Goal: Information Seeking & Learning: Learn about a topic

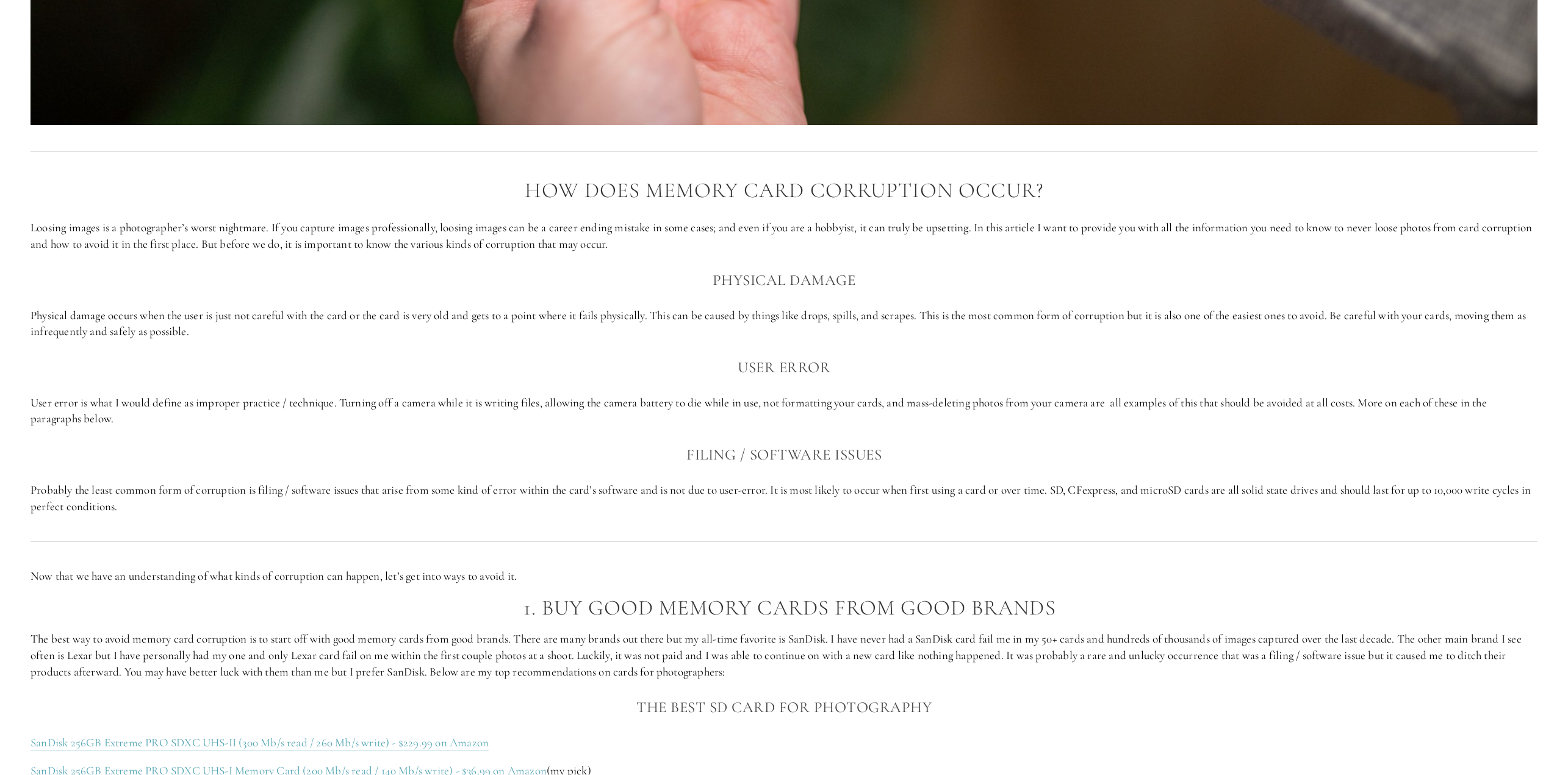
scroll to position [976, 0]
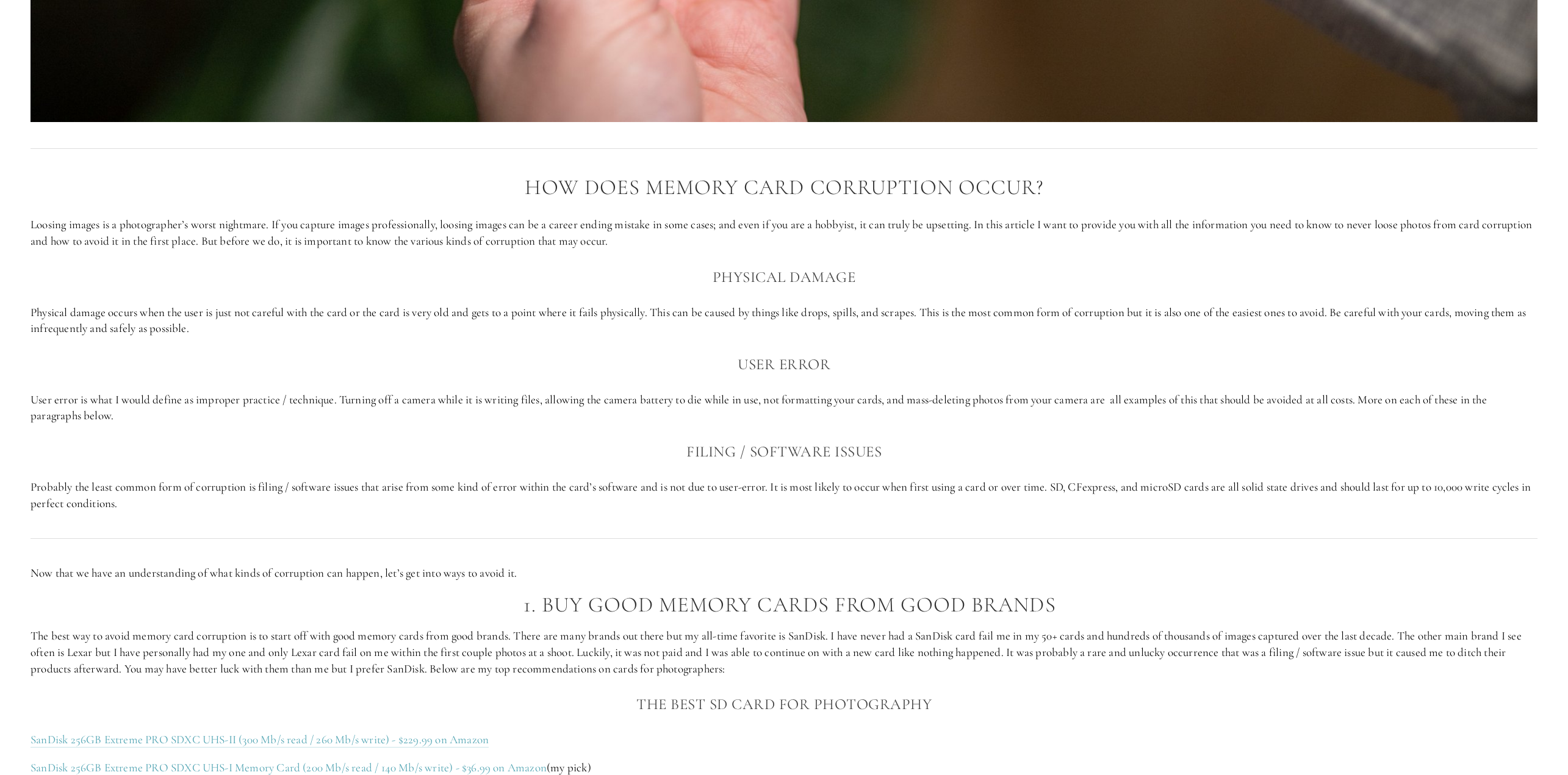
click at [137, 321] on p "Physical damage occurs when the user is just not careful with the card or the c…" at bounding box center [784, 321] width 1507 height 32
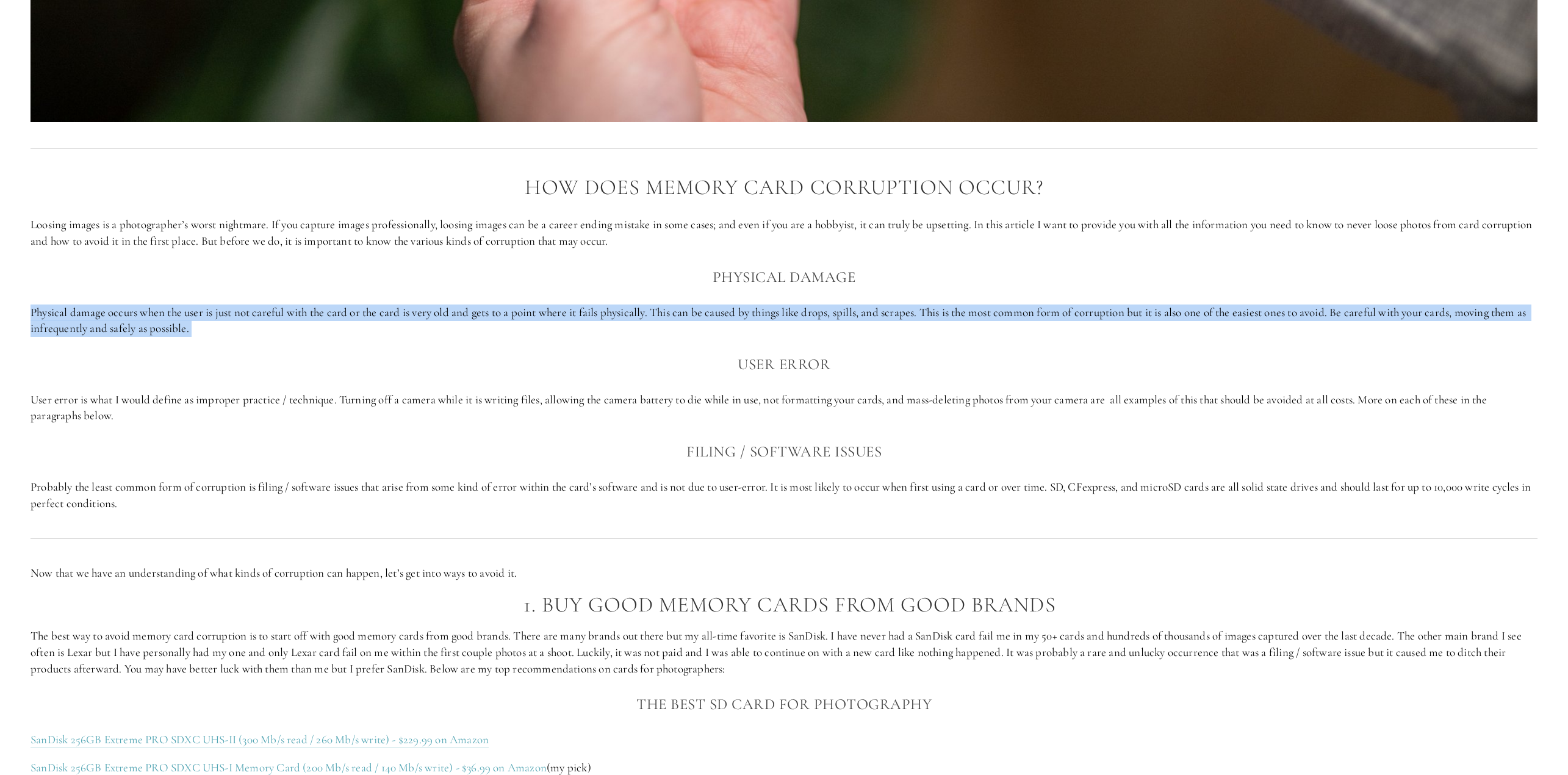
click at [137, 321] on p "Physical damage occurs when the user is just not careful with the card or the c…" at bounding box center [784, 321] width 1507 height 32
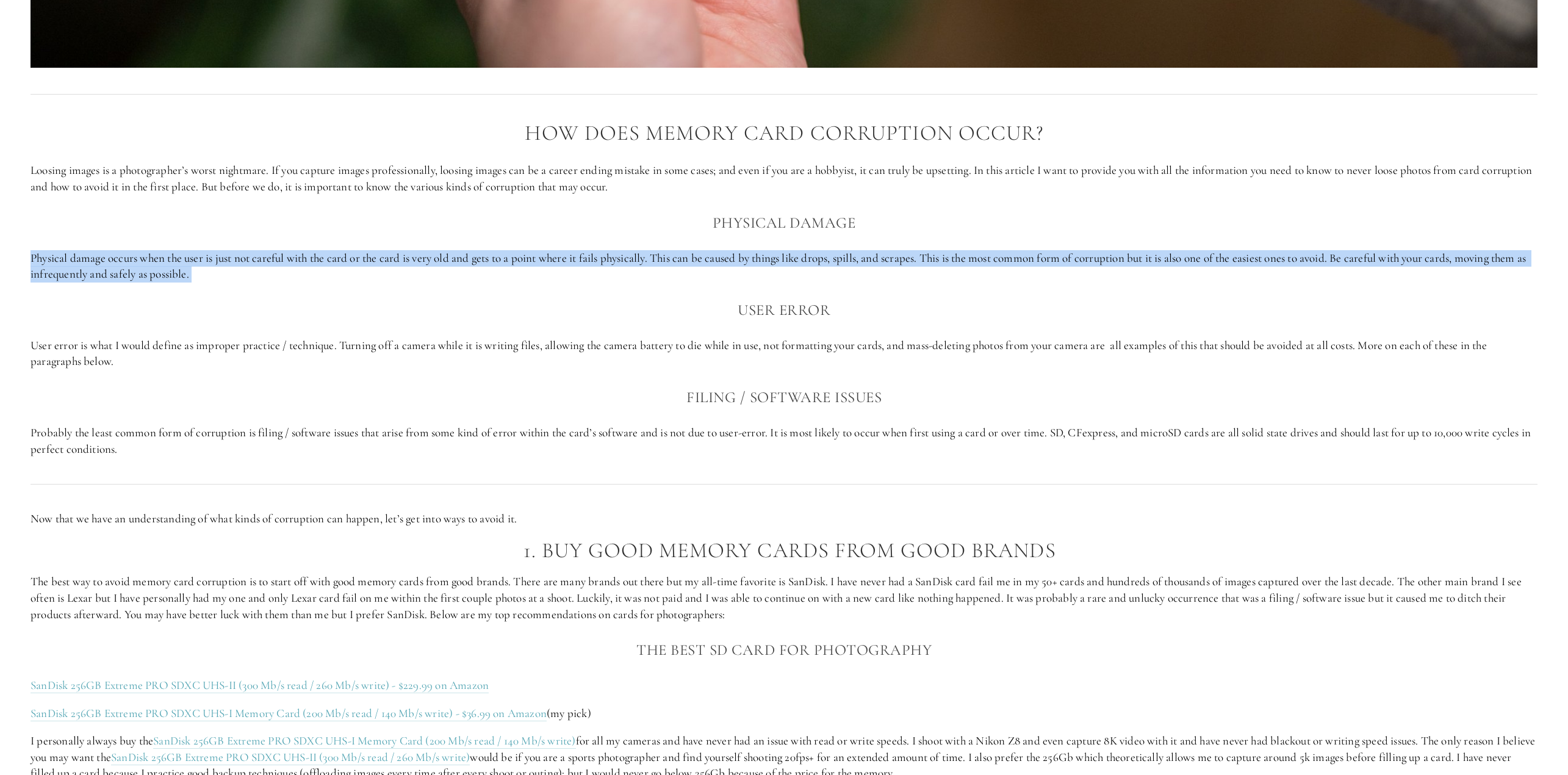
scroll to position [1038, 0]
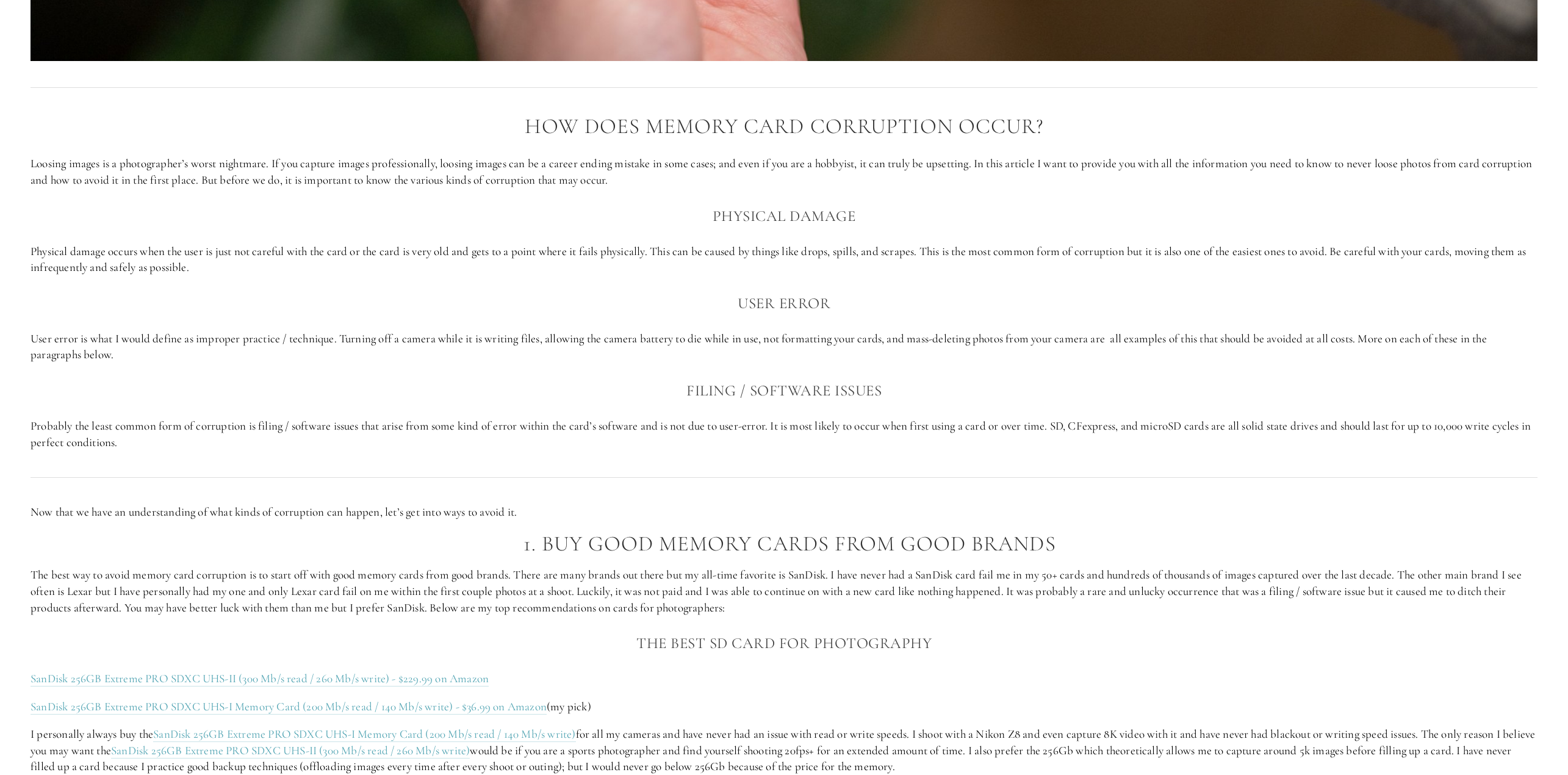
click at [136, 334] on p "User error is what I would define as improper practice / technique. Turning off…" at bounding box center [784, 347] width 1507 height 32
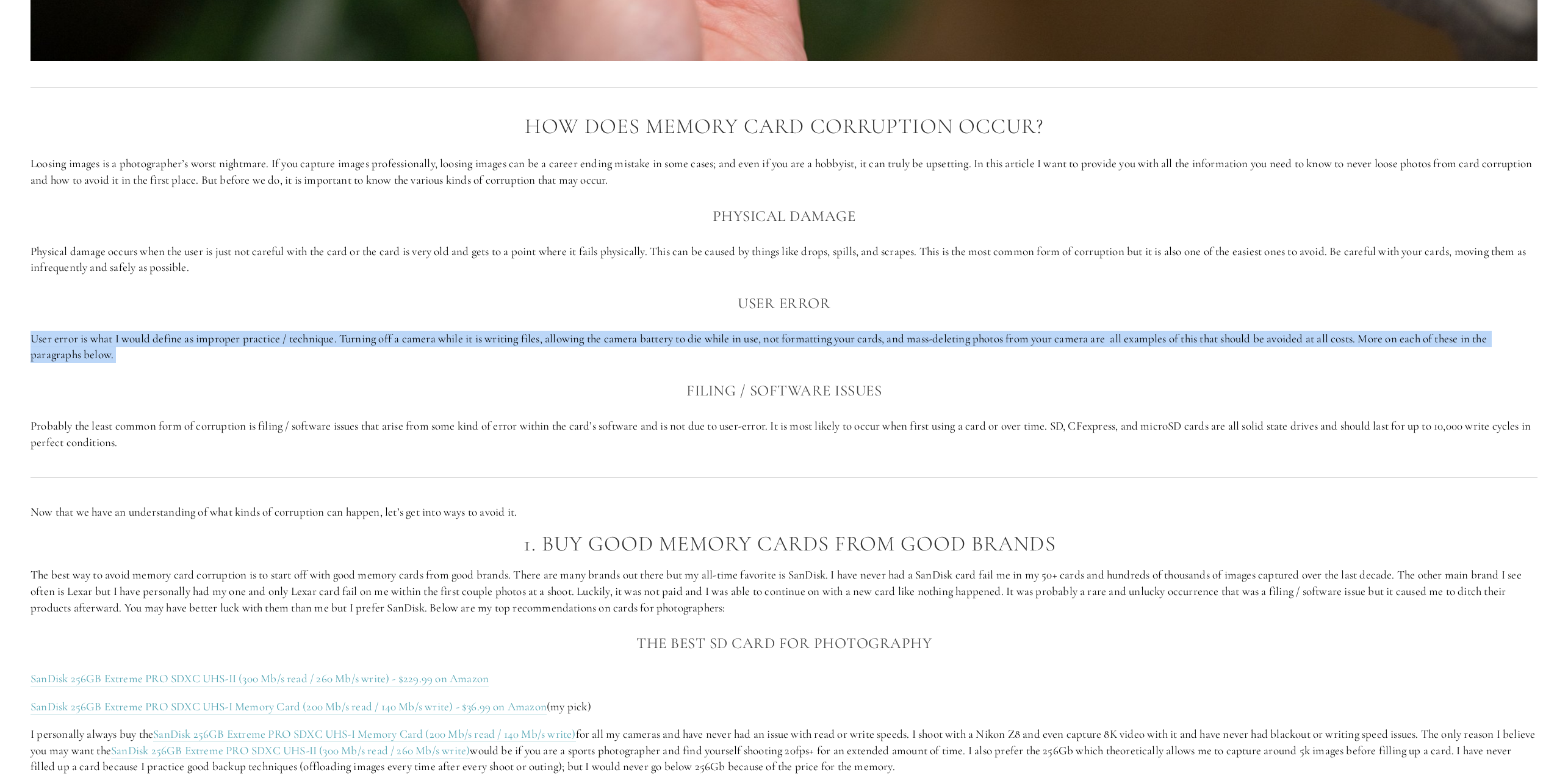
click at [136, 334] on p "User error is what I would define as improper practice / technique. Turning off…" at bounding box center [784, 347] width 1507 height 32
click at [136, 337] on p "User error is what I would define as improper practice / technique. Turning off…" at bounding box center [784, 347] width 1507 height 32
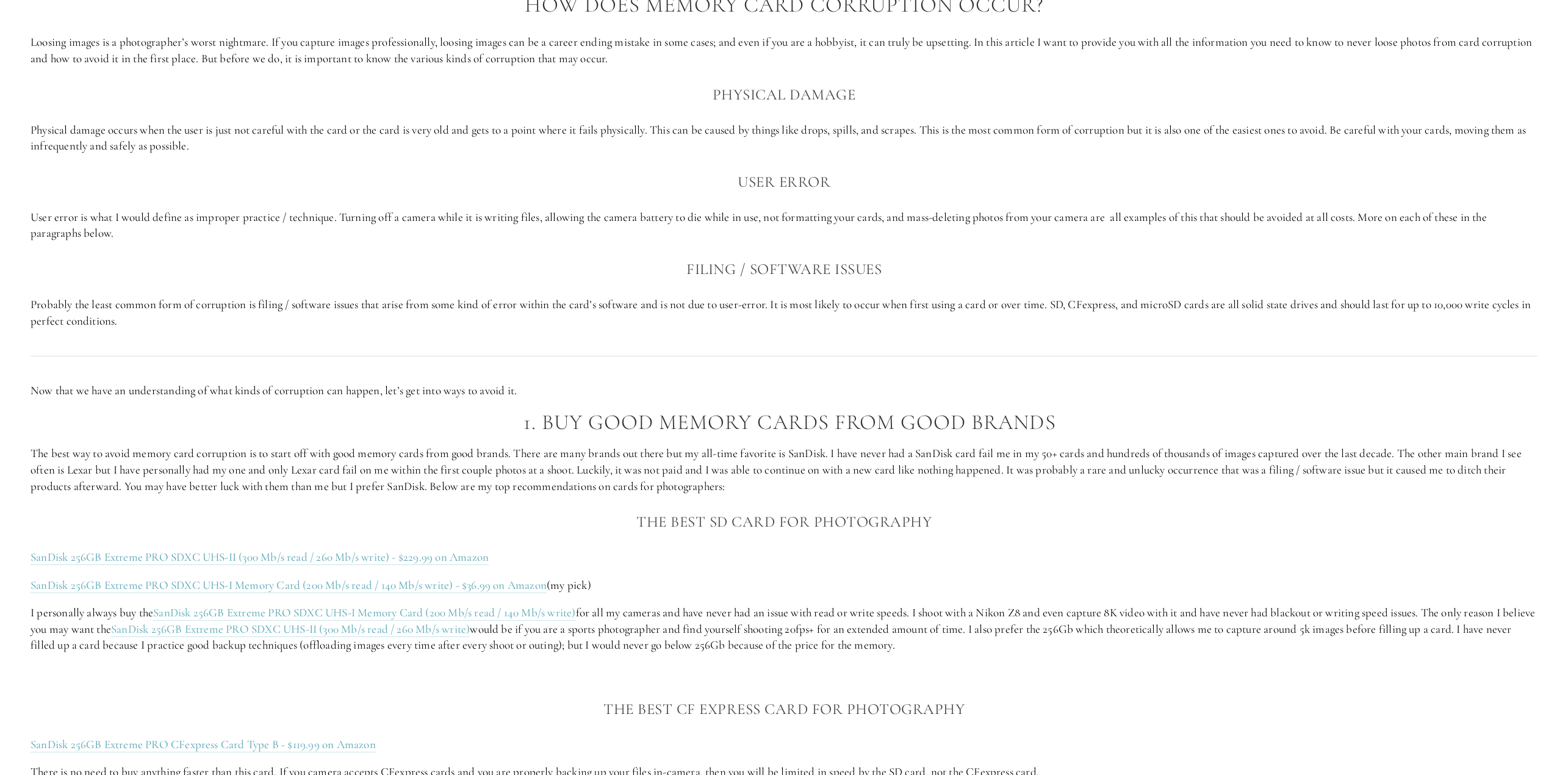
scroll to position [1160, 0]
click at [130, 328] on p "Probably the least common form of corruption is filing / software issues that a…" at bounding box center [784, 312] width 1507 height 32
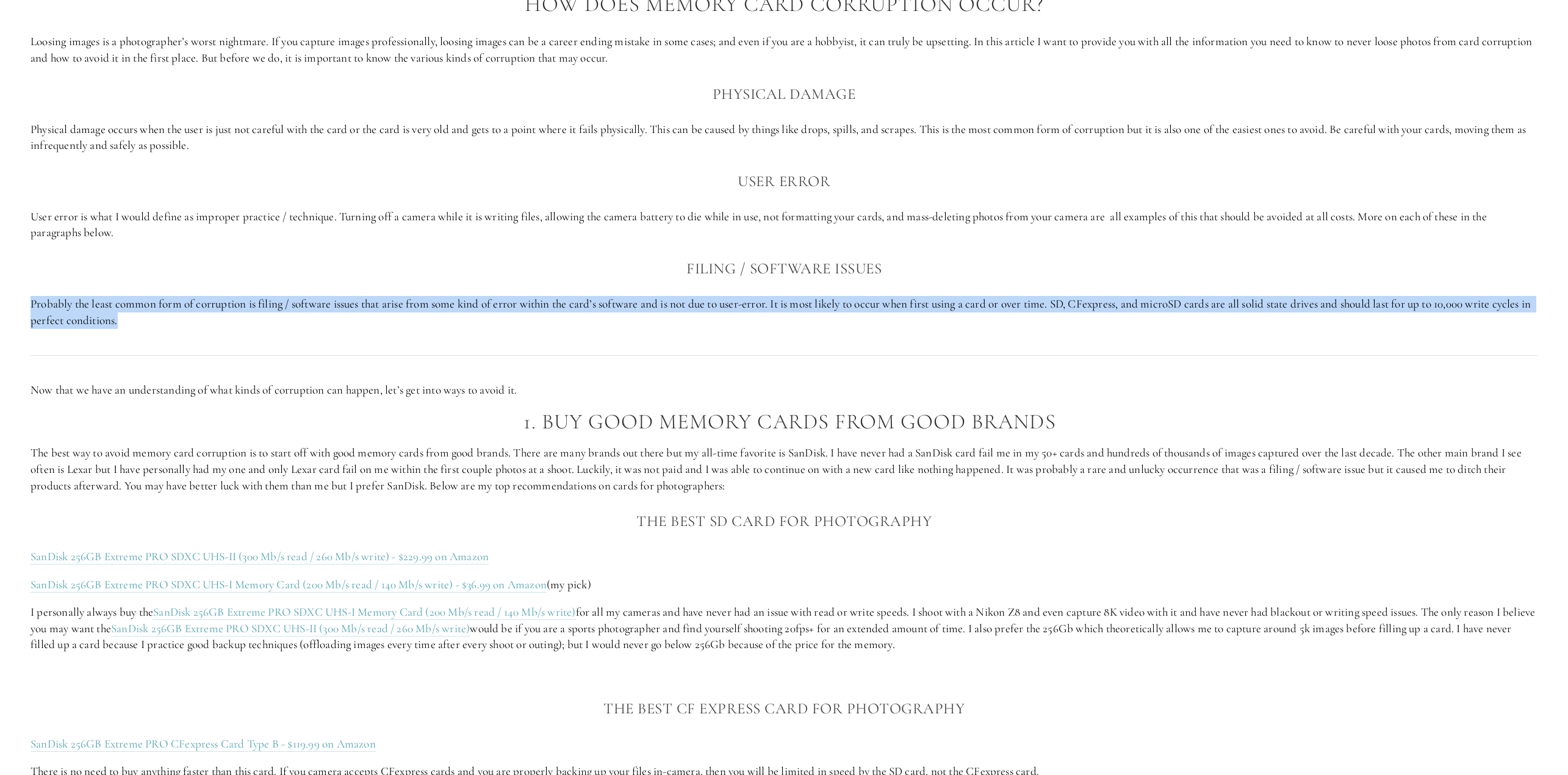
click at [130, 328] on p "Probably the least common form of corruption is filing / software issues that a…" at bounding box center [784, 312] width 1507 height 32
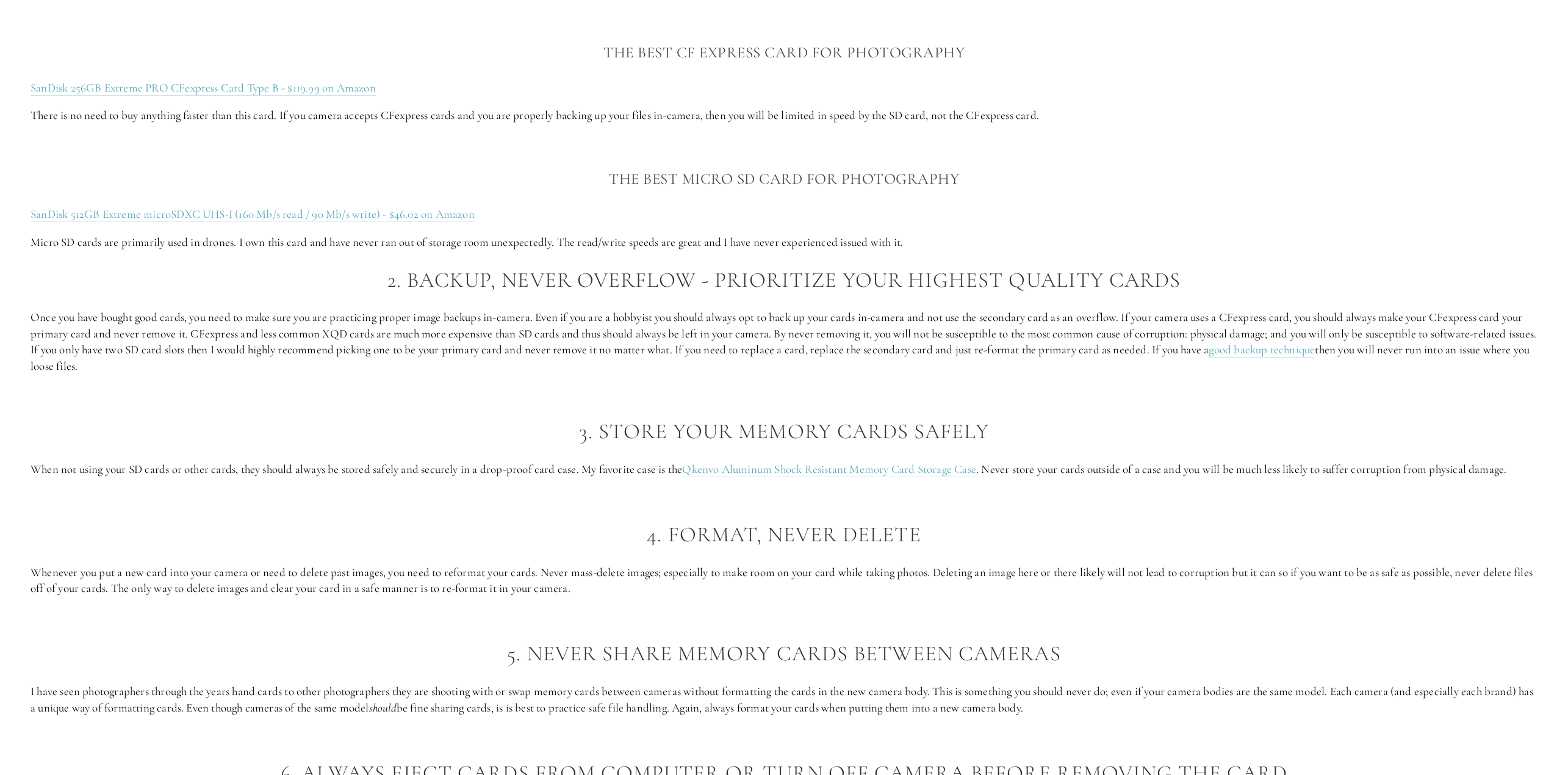
scroll to position [1831, 0]
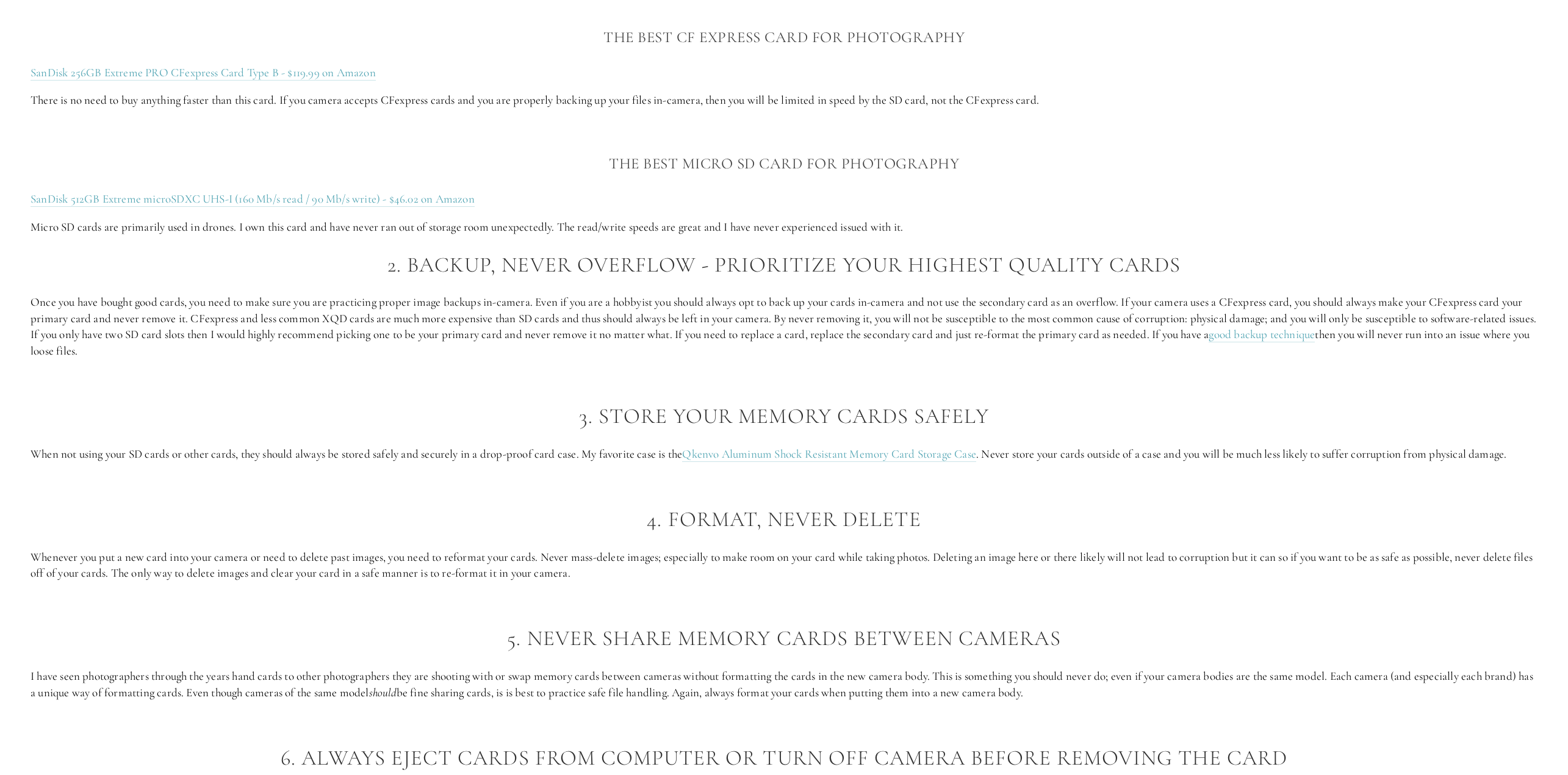
click at [129, 328] on p "Once you have bought good cards, you need to make sure you are practicing prope…" at bounding box center [784, 326] width 1507 height 65
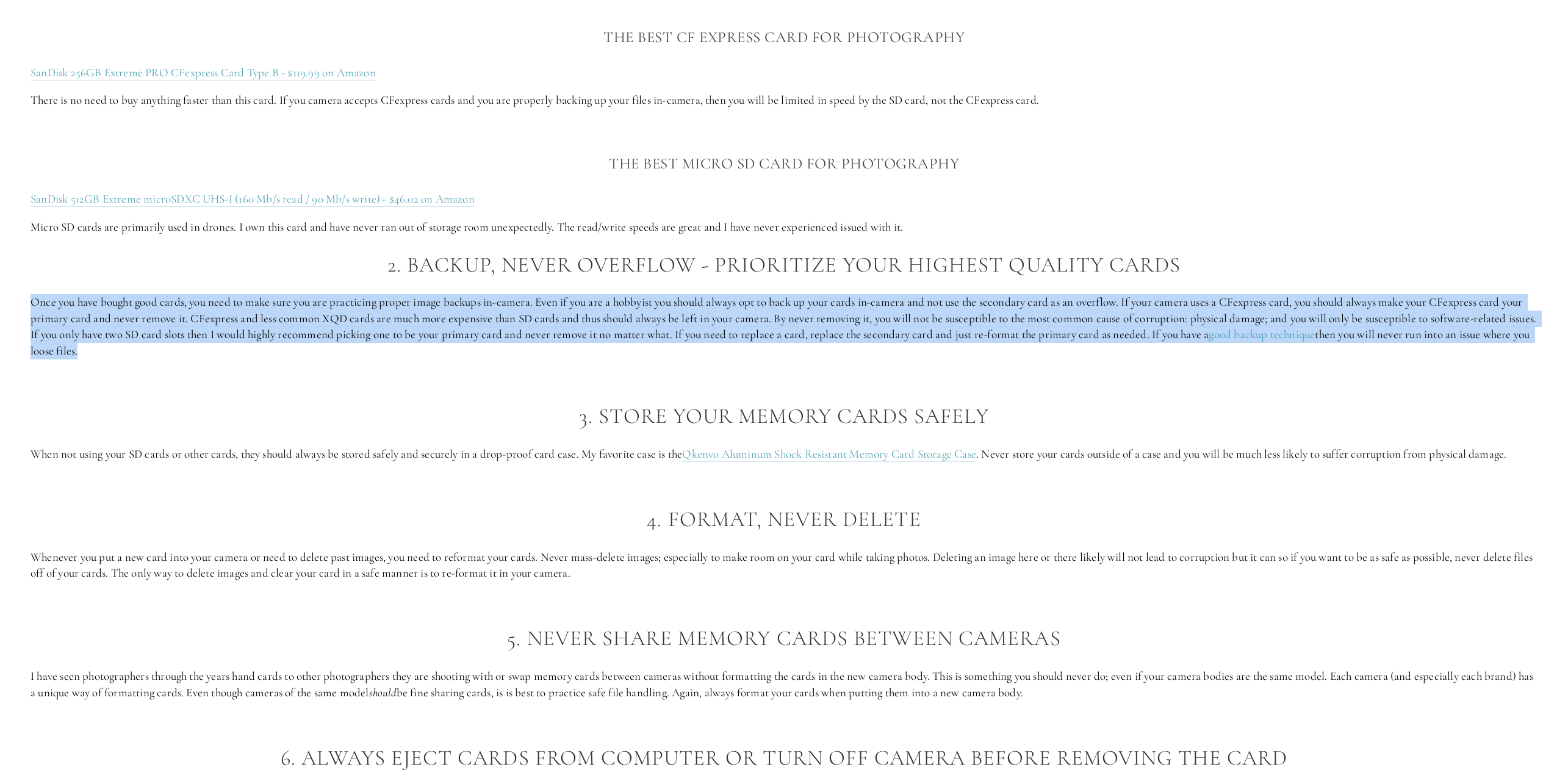
click at [129, 328] on p "Once you have bought good cards, you need to make sure you are practicing prope…" at bounding box center [784, 326] width 1507 height 65
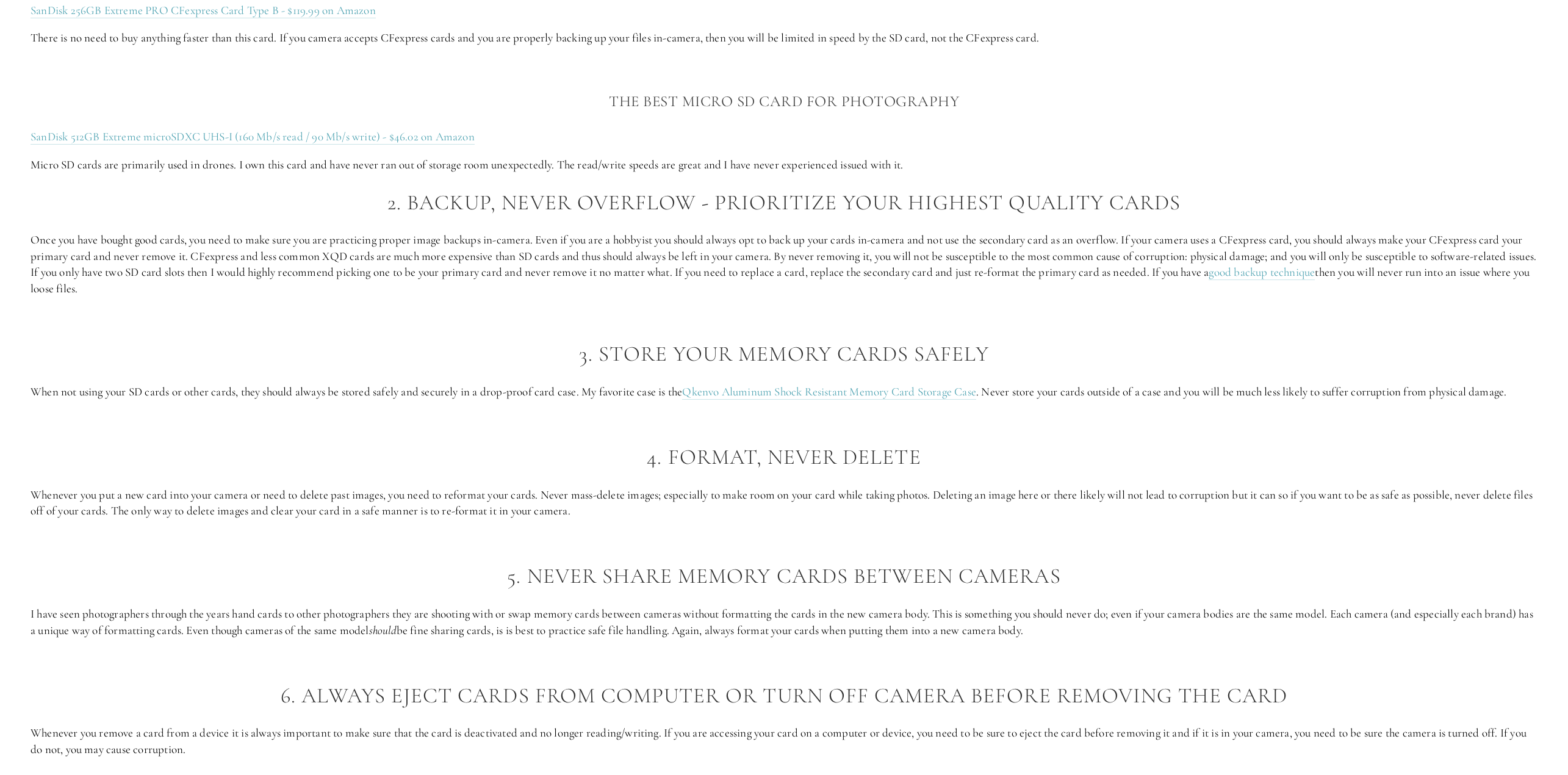
scroll to position [1954, 0]
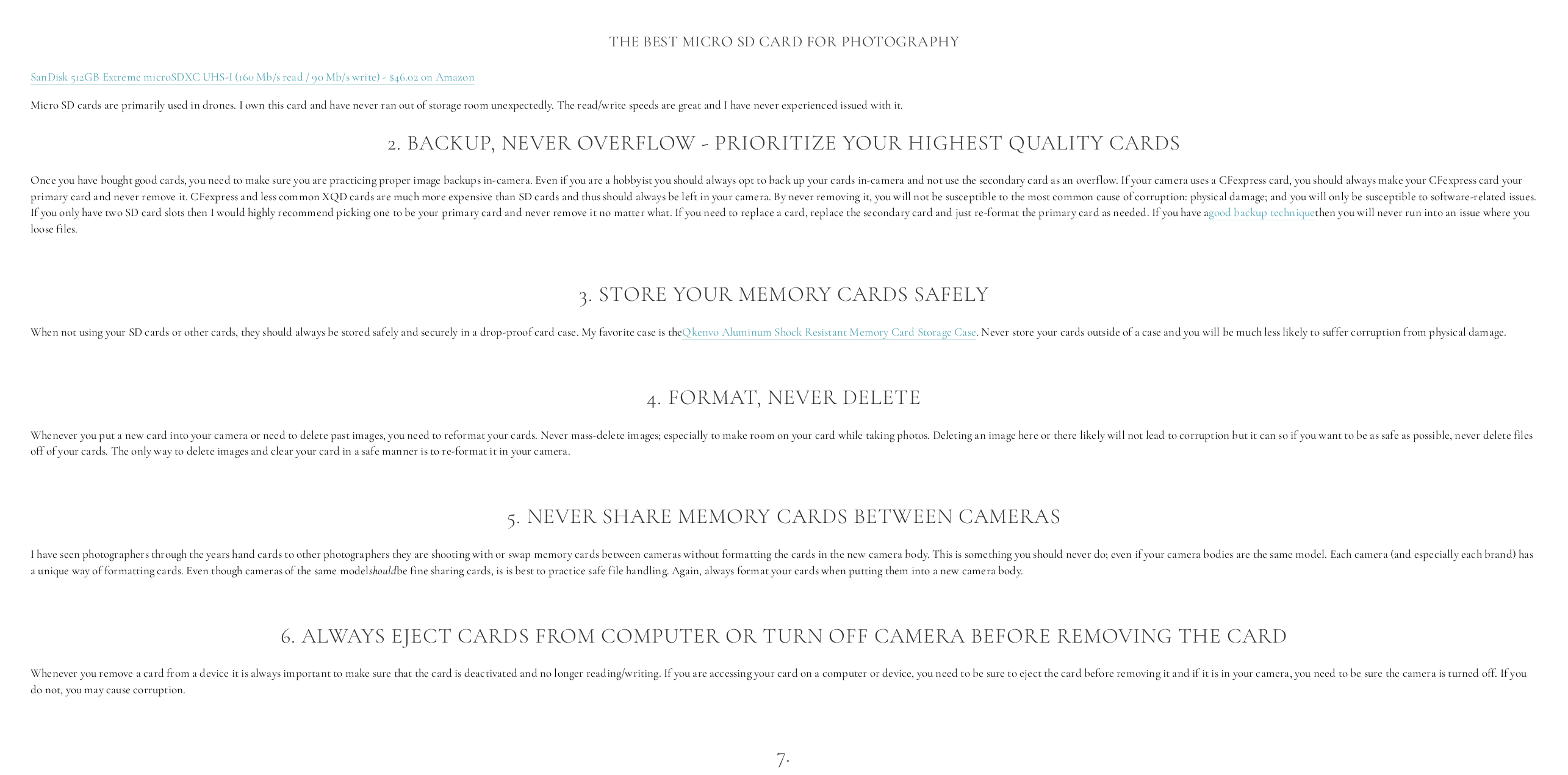
click at [128, 331] on p "When not using your SD cards or other cards, they should always be stored safel…" at bounding box center [784, 333] width 1507 height 16
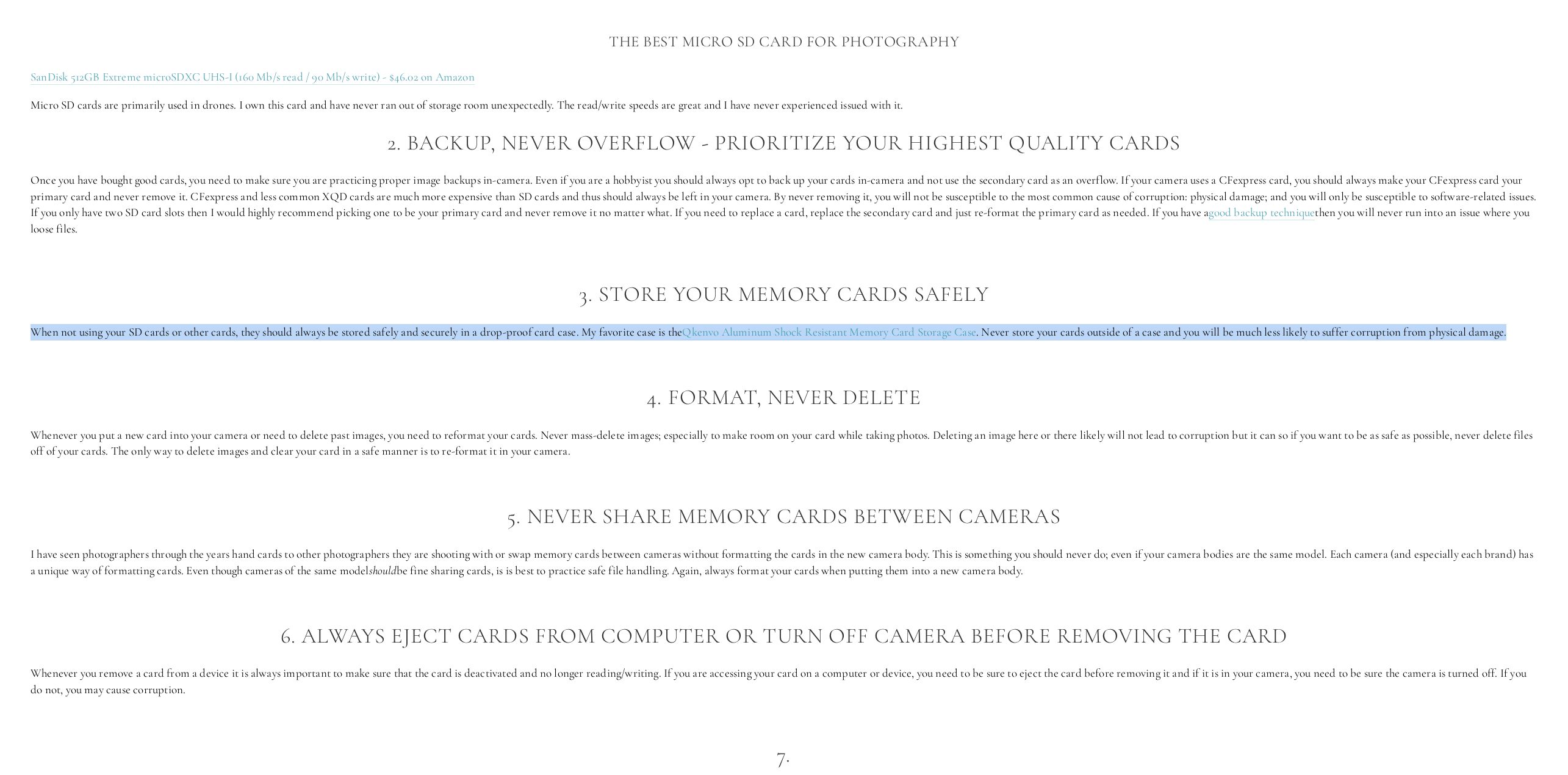
click at [128, 331] on p "When not using your SD cards or other cards, they should always be stored safel…" at bounding box center [784, 333] width 1507 height 16
click at [128, 332] on p "When not using your SD cards or other cards, they should always be stored safel…" at bounding box center [784, 333] width 1507 height 16
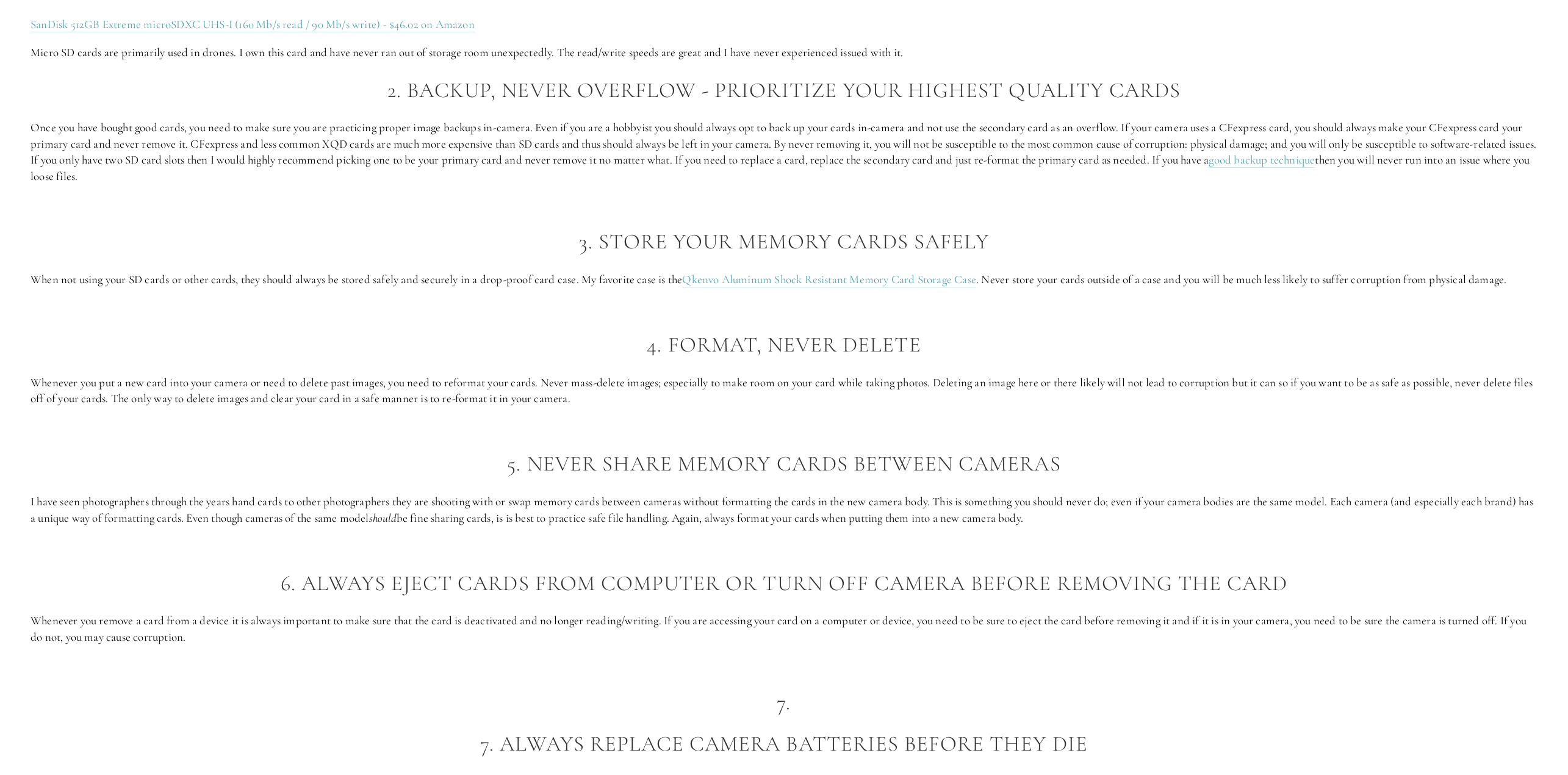
scroll to position [2014, 0]
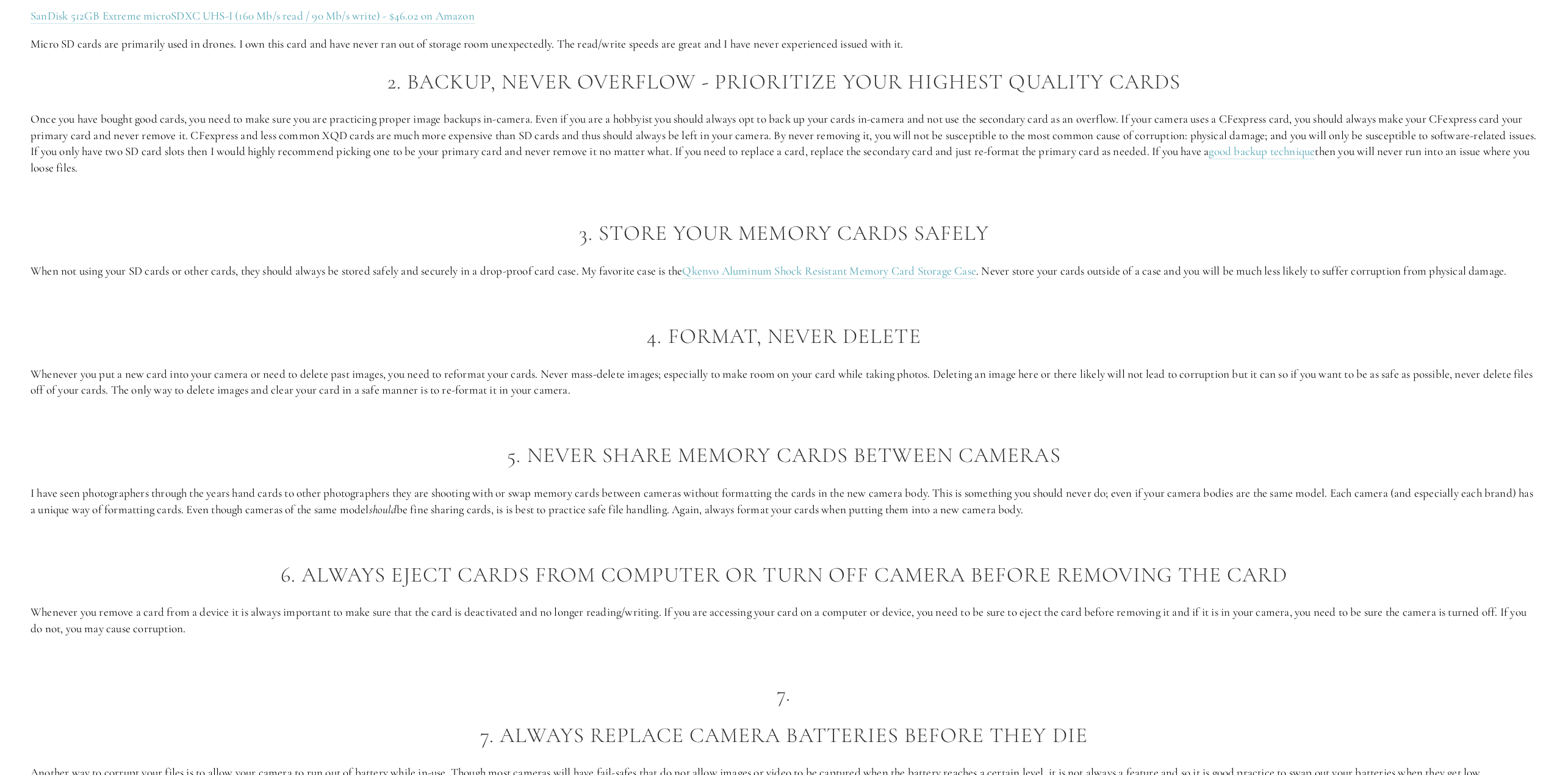
click at [147, 370] on p "Whenever you put a new card into your camera or need to delete past images, you…" at bounding box center [784, 382] width 1507 height 32
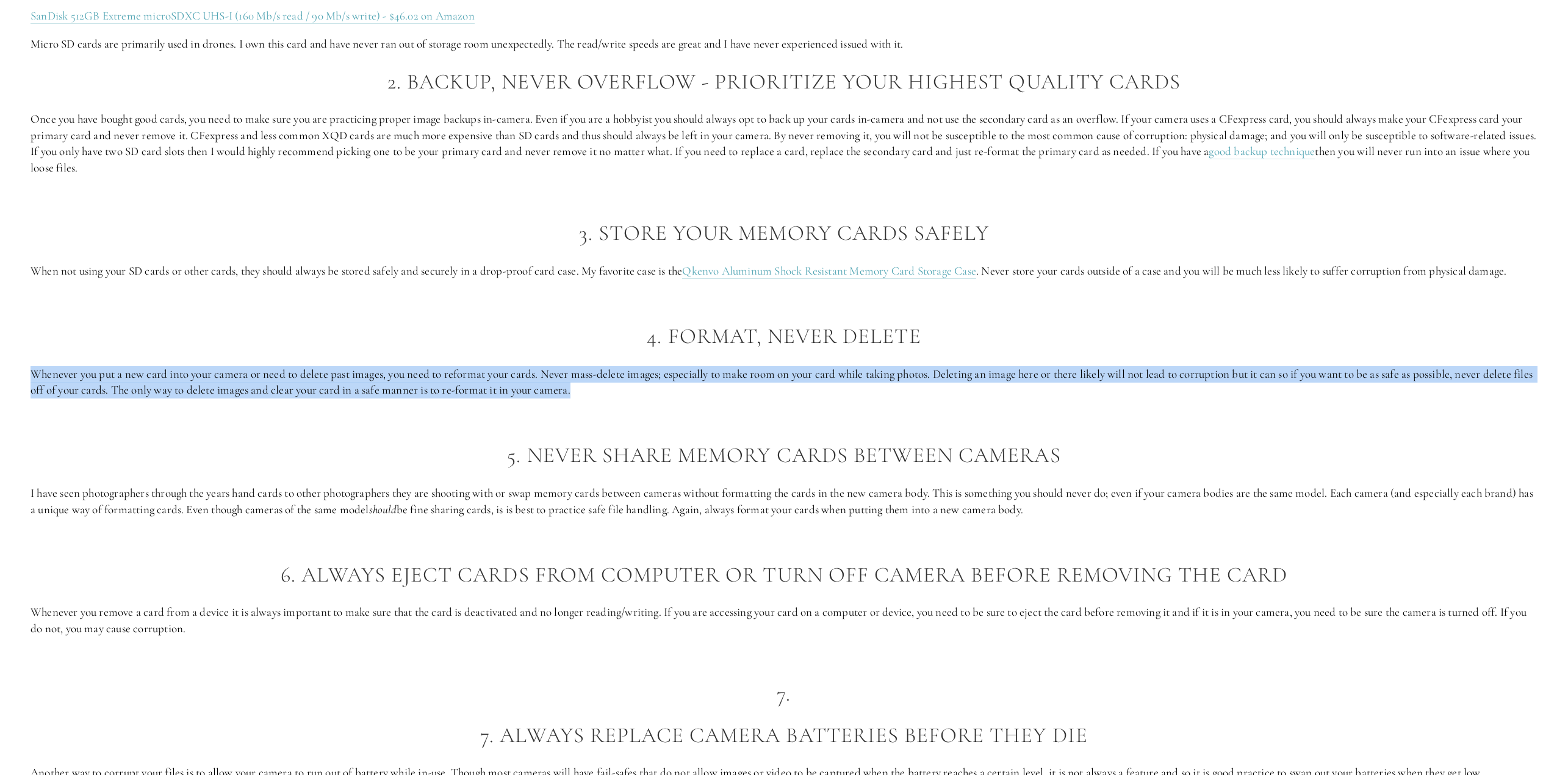
click at [147, 370] on p "Whenever you put a new card into your camera or need to delete past images, you…" at bounding box center [784, 382] width 1507 height 32
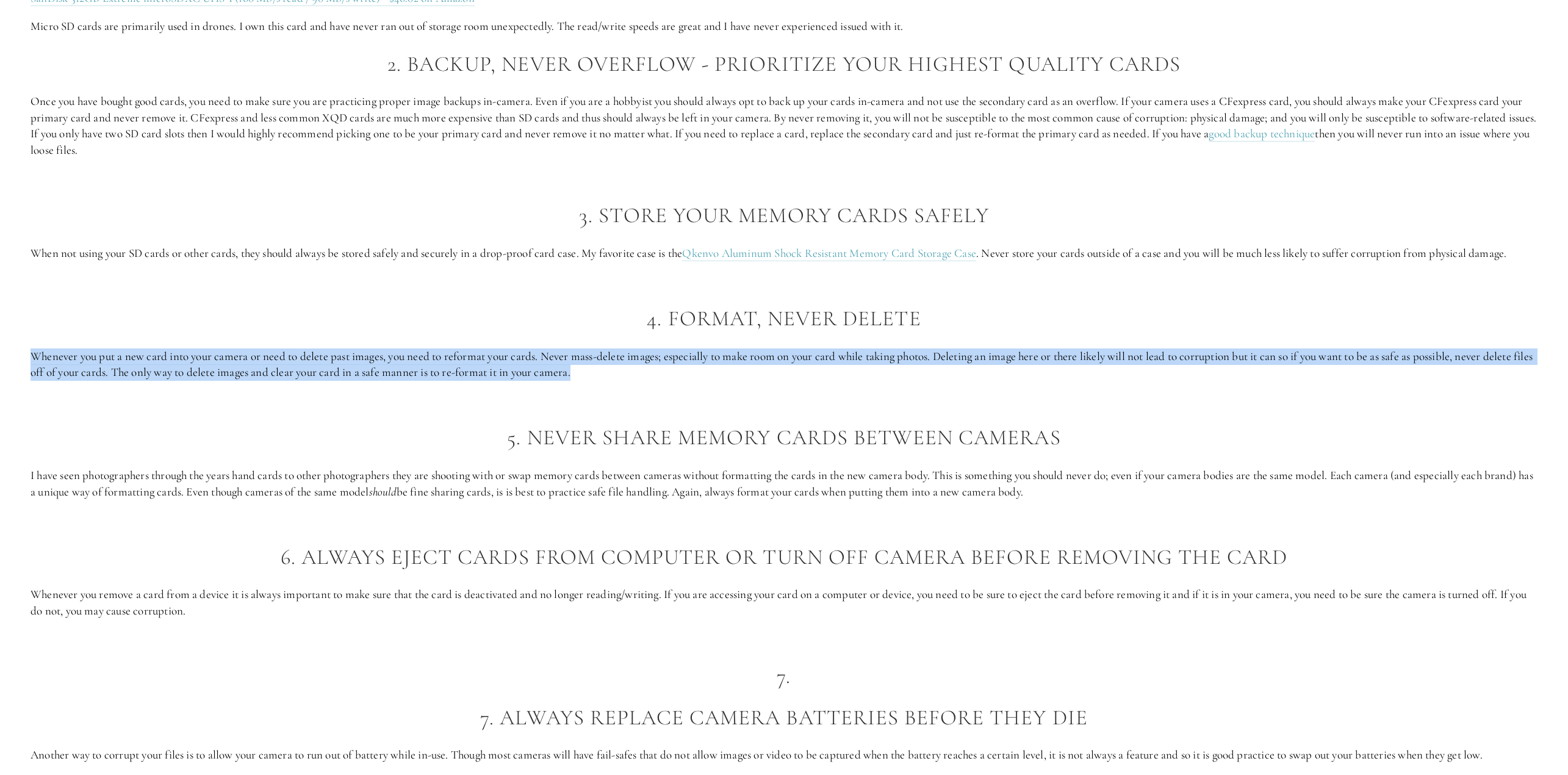
scroll to position [2075, 0]
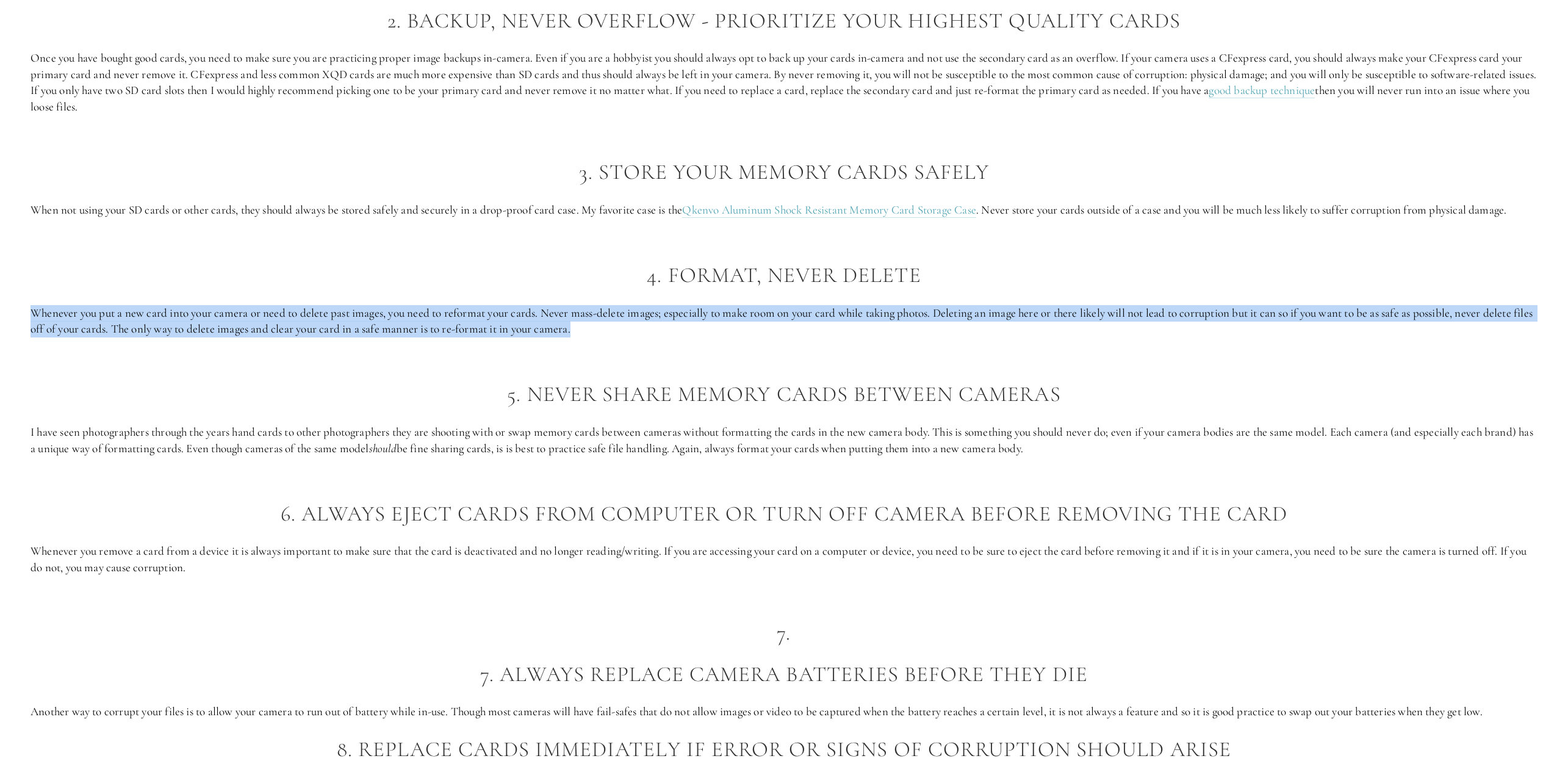
click at [122, 326] on p "Whenever you put a new card into your camera or need to delete past images, you…" at bounding box center [784, 321] width 1507 height 32
click at [126, 340] on div "Now that we have an understanding of what kinds of corruption can happen, let’s…" at bounding box center [784, 246] width 1507 height 1560
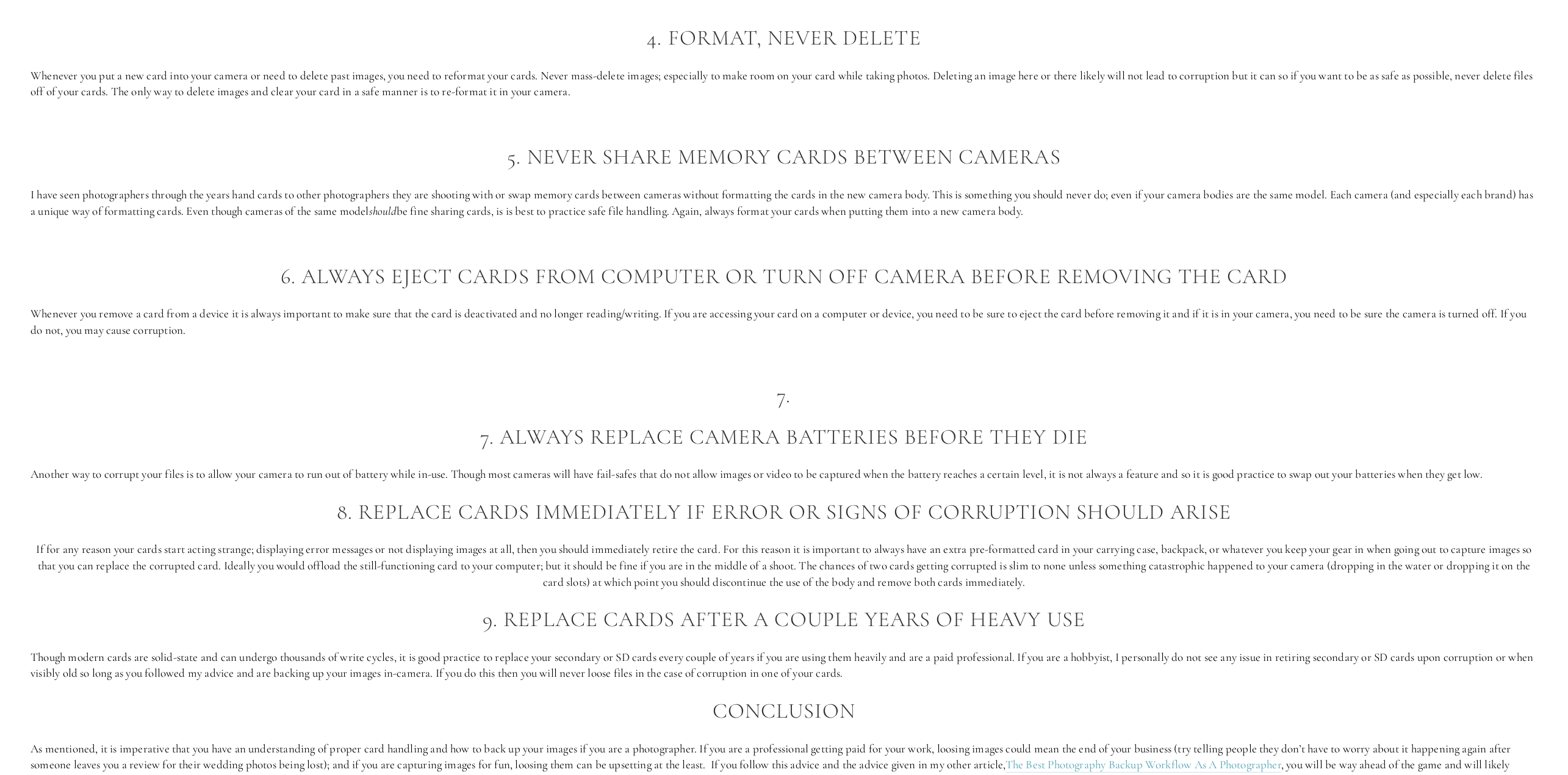
scroll to position [2320, 0]
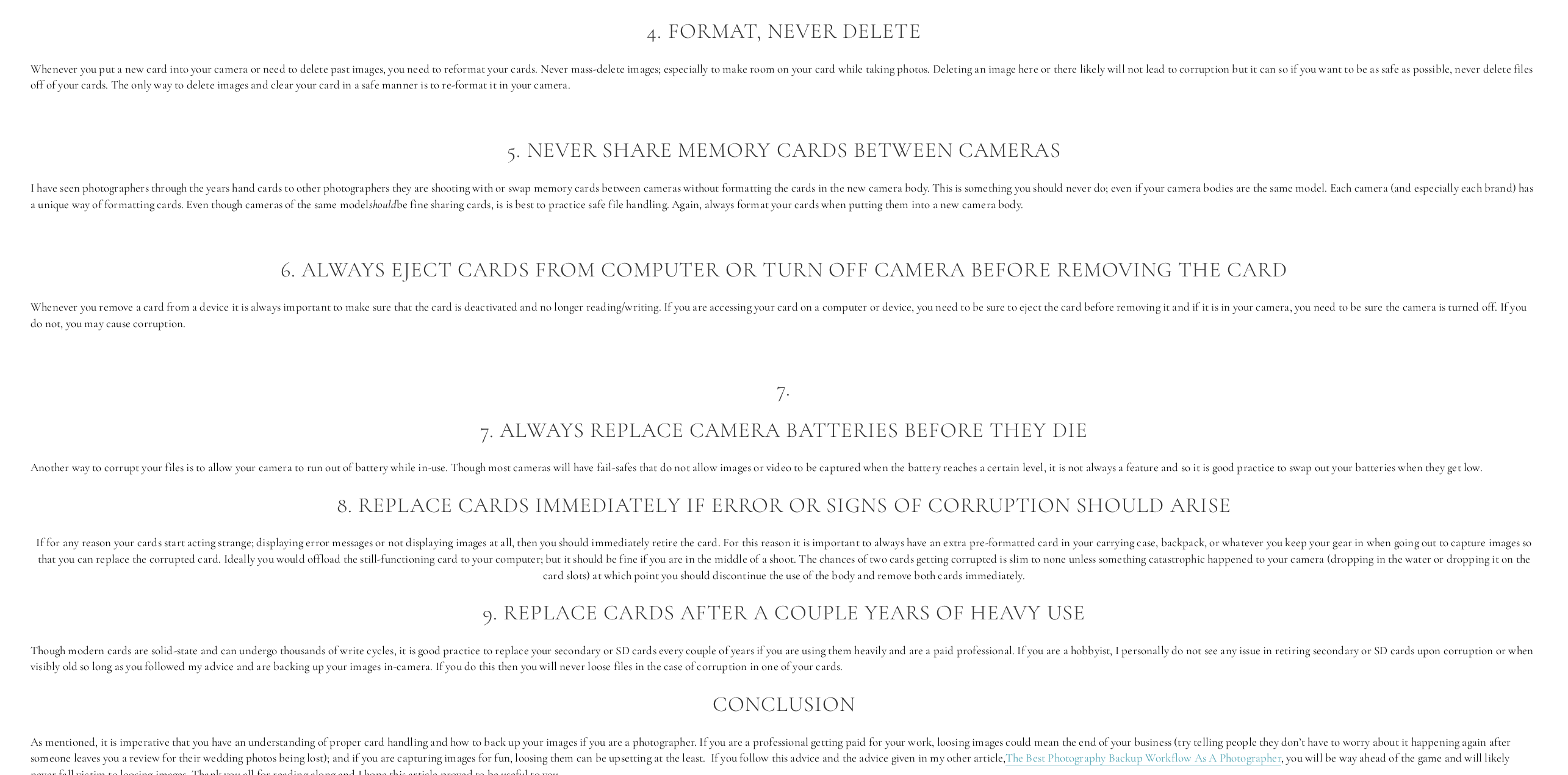
click at [114, 326] on p "Whenever you remove a card from a device it is always important to make sure th…" at bounding box center [784, 316] width 1507 height 32
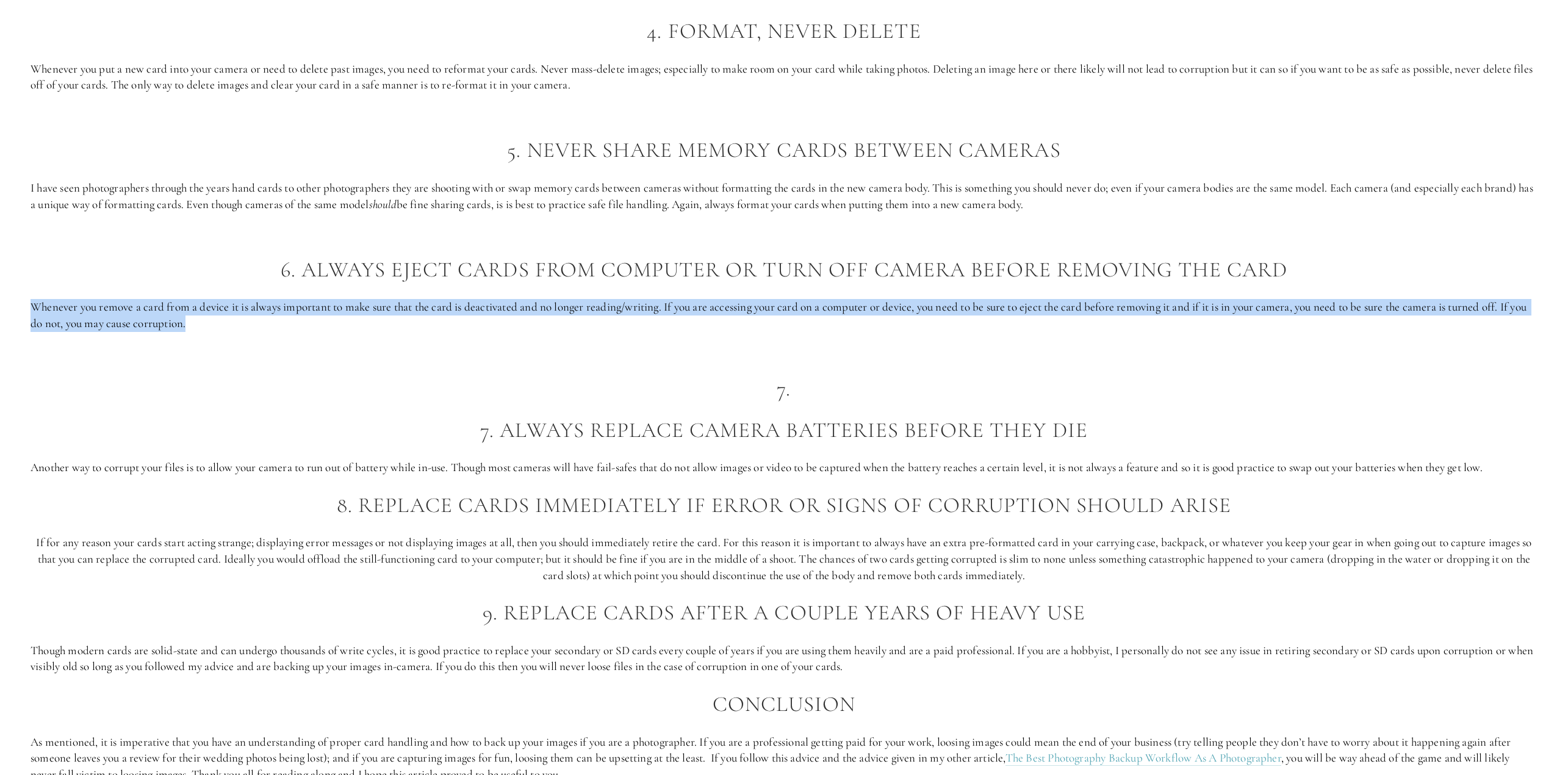
click at [114, 326] on p "Whenever you remove a card from a device it is always important to make sure th…" at bounding box center [784, 316] width 1507 height 32
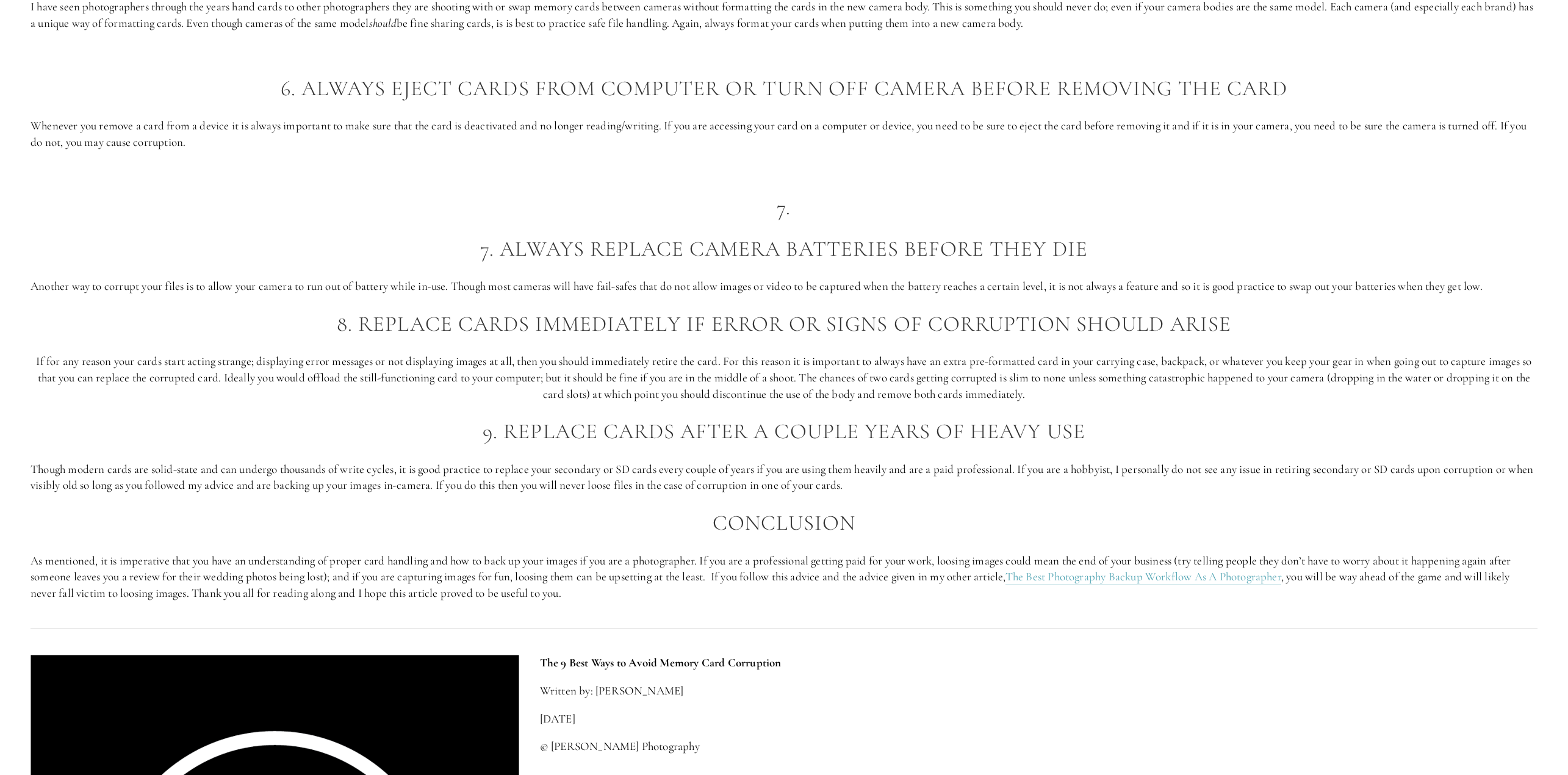
scroll to position [2503, 0]
click at [132, 364] on p "If for any reason your cards start acting strange; displaying error messages or…" at bounding box center [784, 376] width 1507 height 49
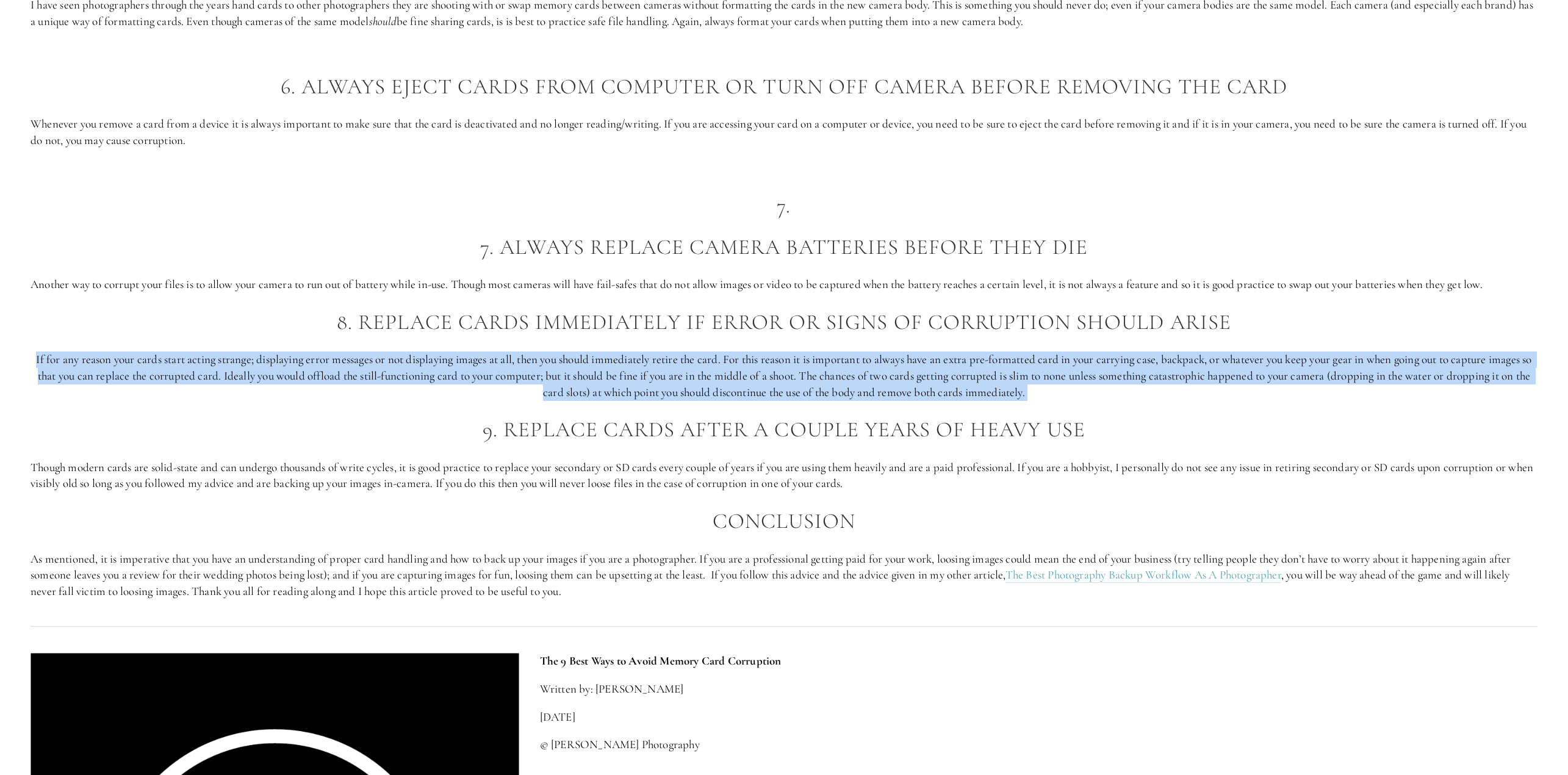
click at [132, 364] on p "If for any reason your cards start acting strange; displaying error messages or…" at bounding box center [784, 376] width 1507 height 49
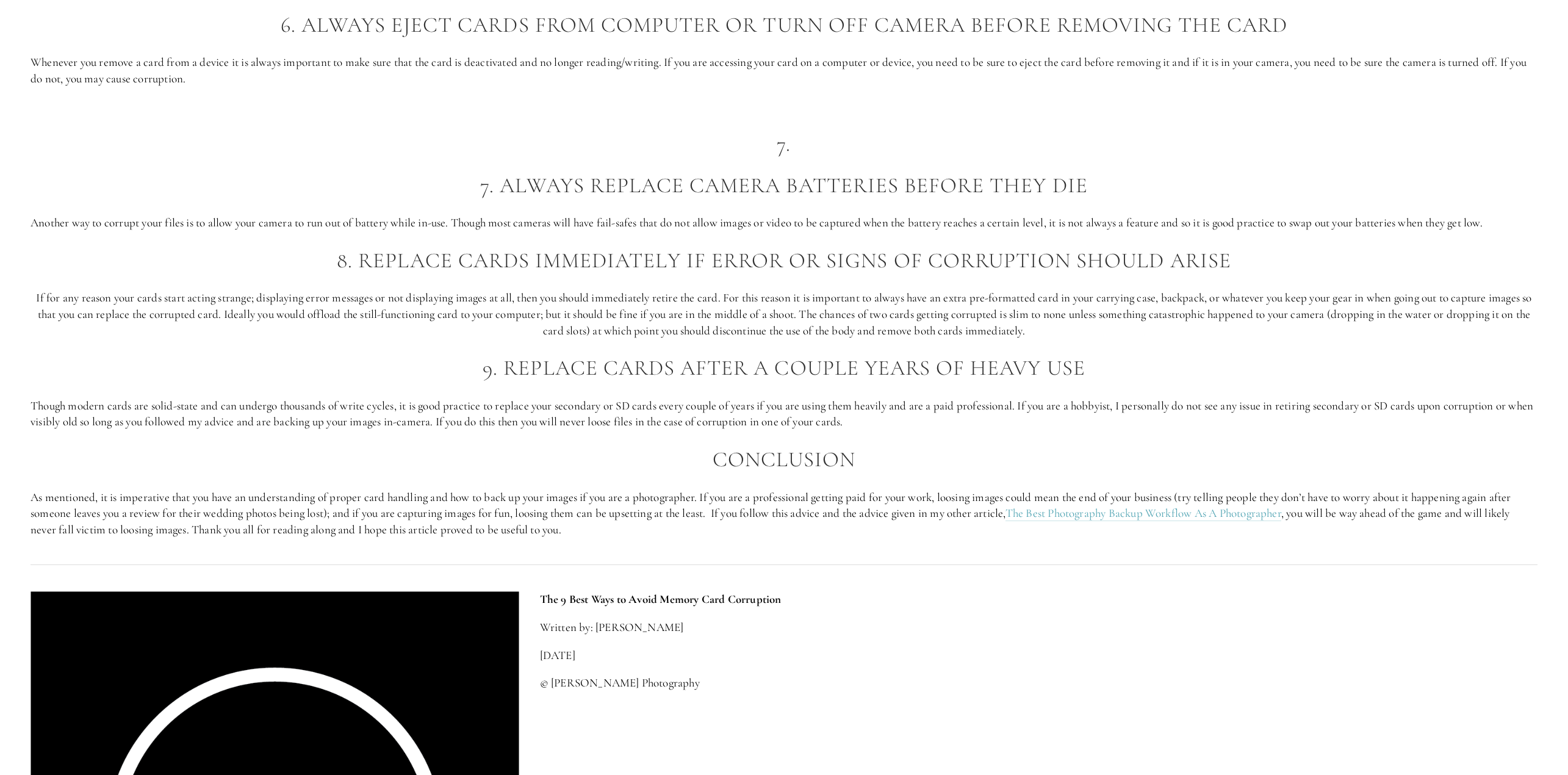
scroll to position [2624, 0]
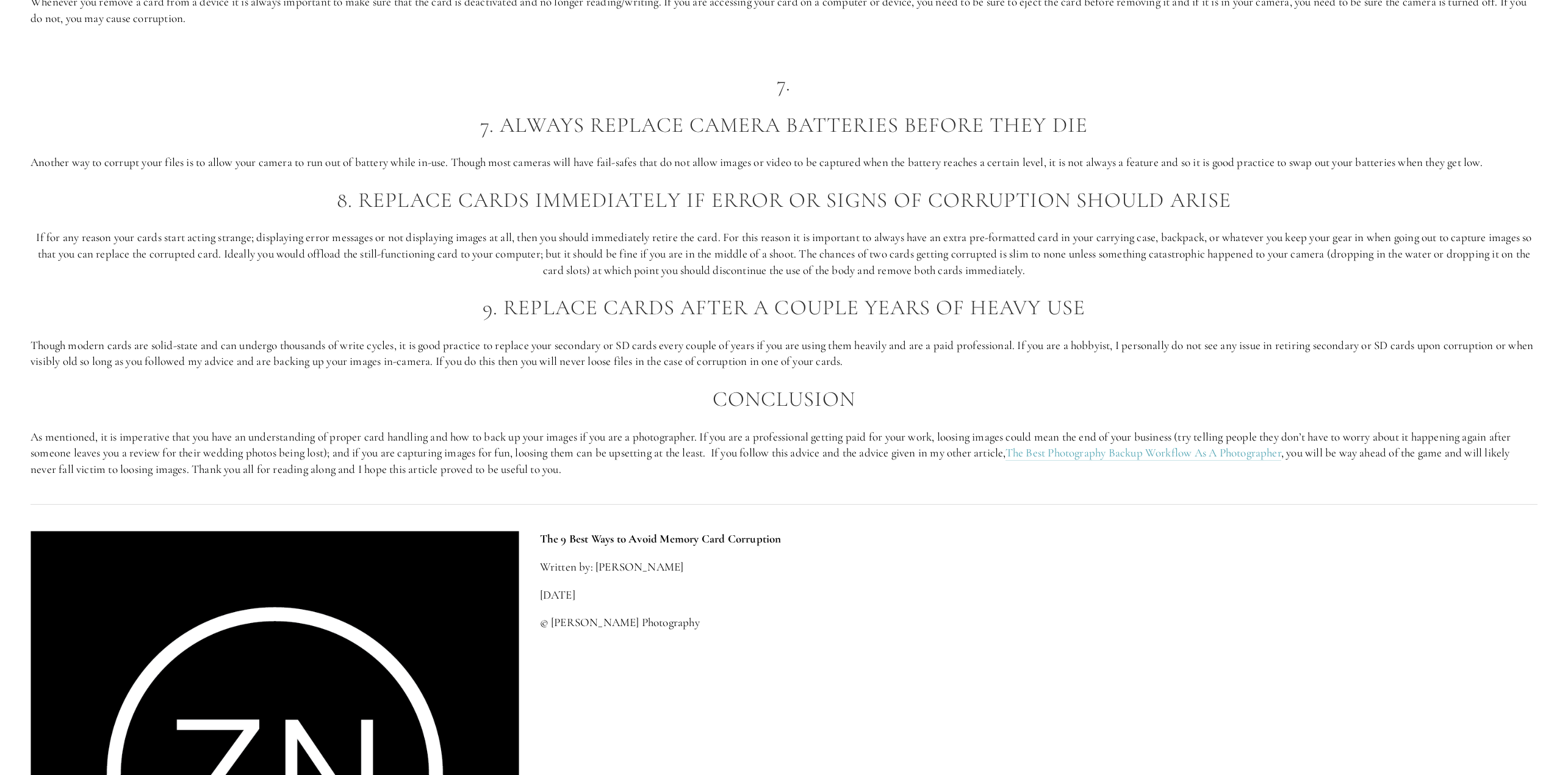
click at [132, 364] on p "Though modern cards are solid-state and can undergo thousands of write cycles, …" at bounding box center [784, 353] width 1507 height 32
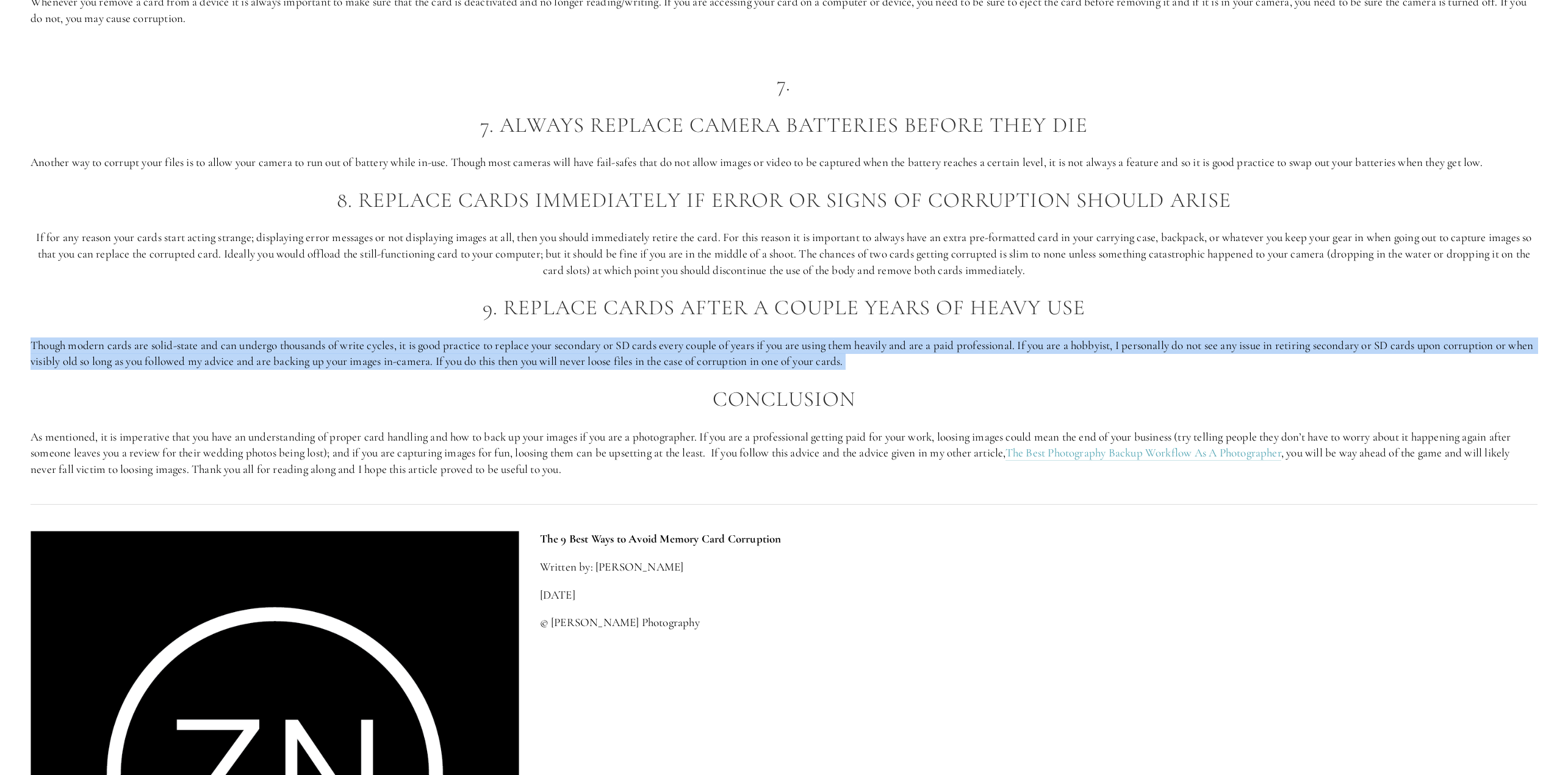
click at [132, 364] on p "Though modern cards are solid-state and can undergo thousands of write cycles, …" at bounding box center [784, 353] width 1507 height 32
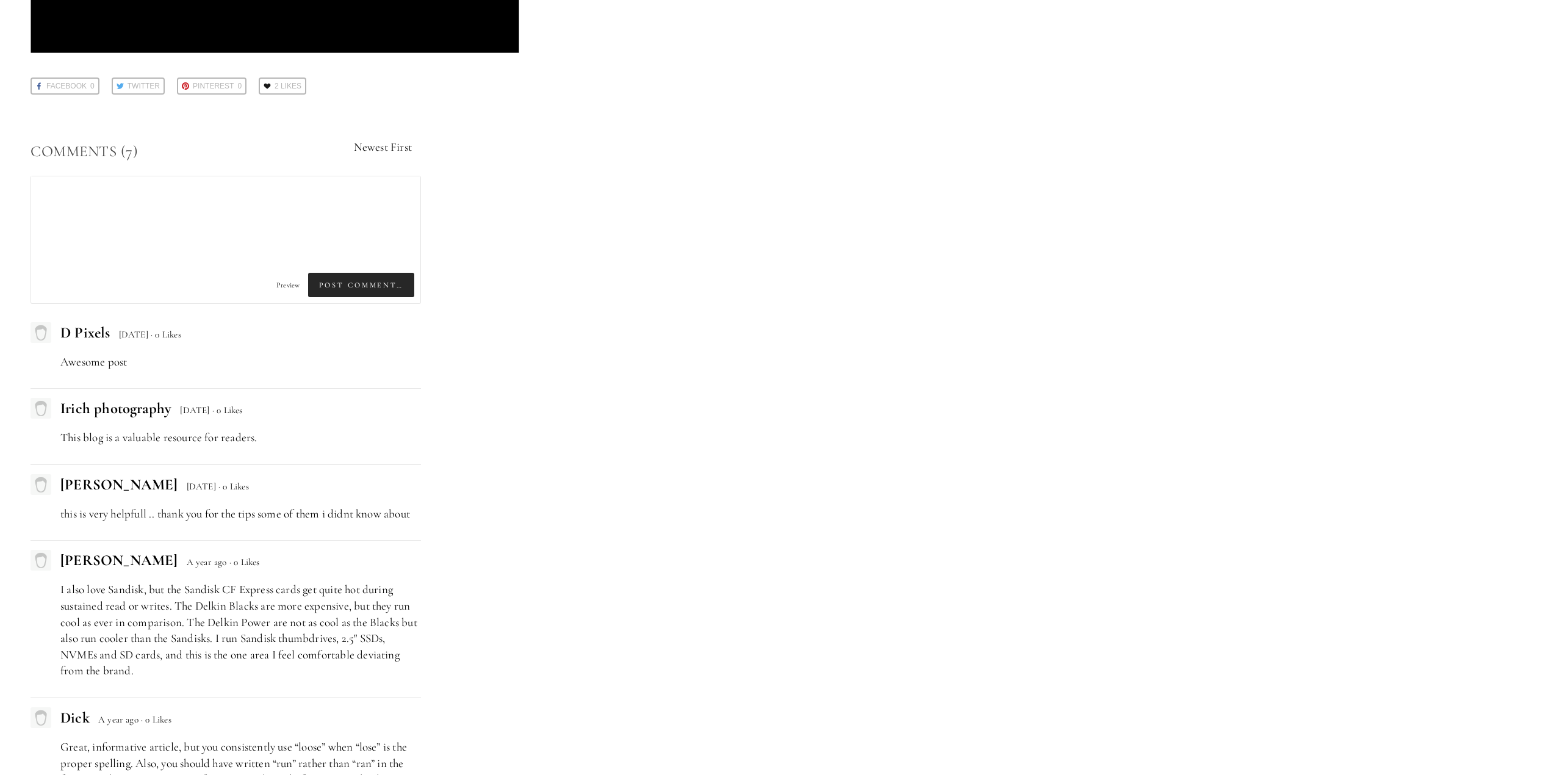
scroll to position [3602, 0]
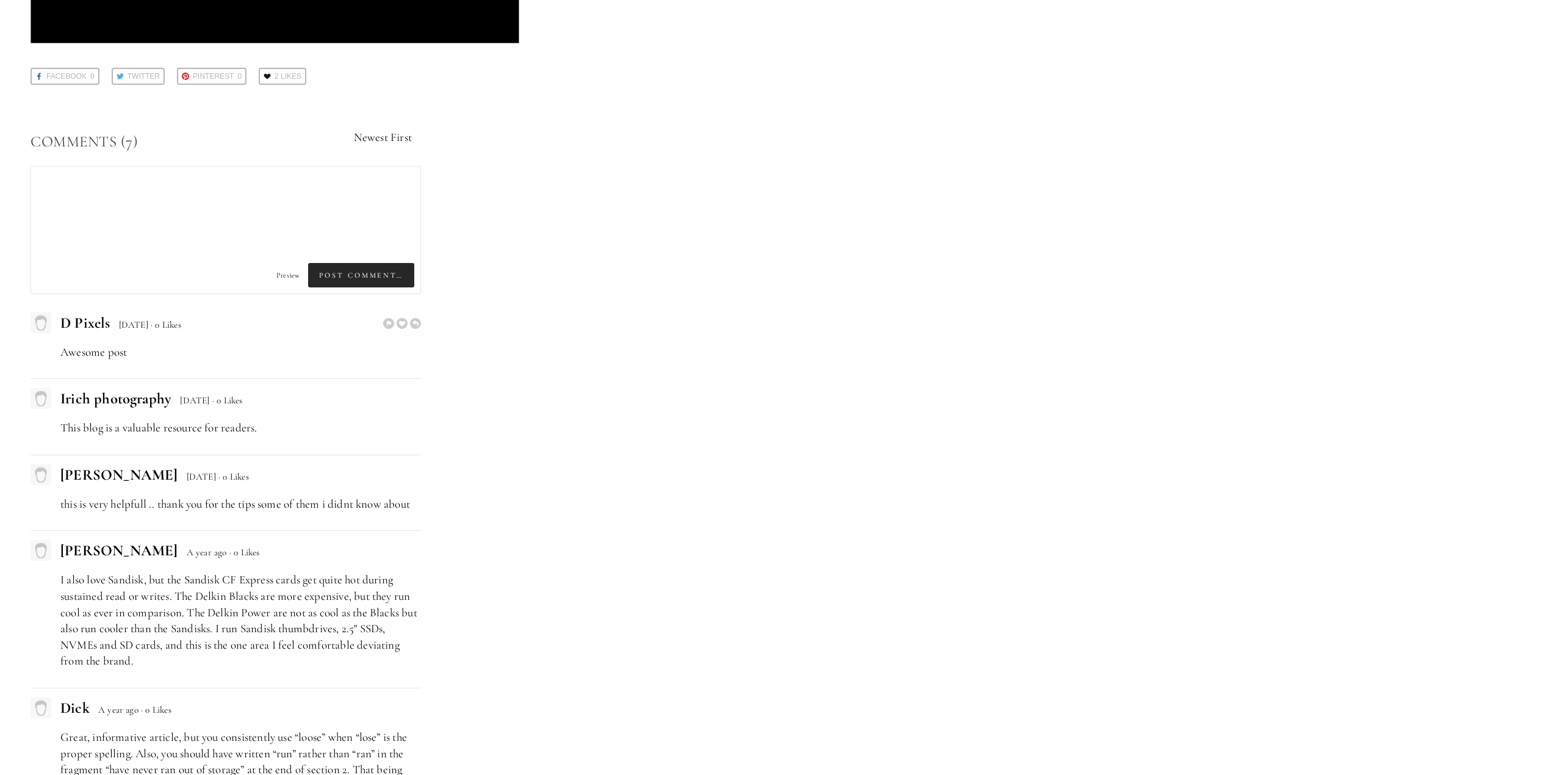
click at [126, 352] on p "Awesome post" at bounding box center [240, 352] width 360 height 16
click at [125, 353] on p "Awesome post" at bounding box center [240, 352] width 360 height 16
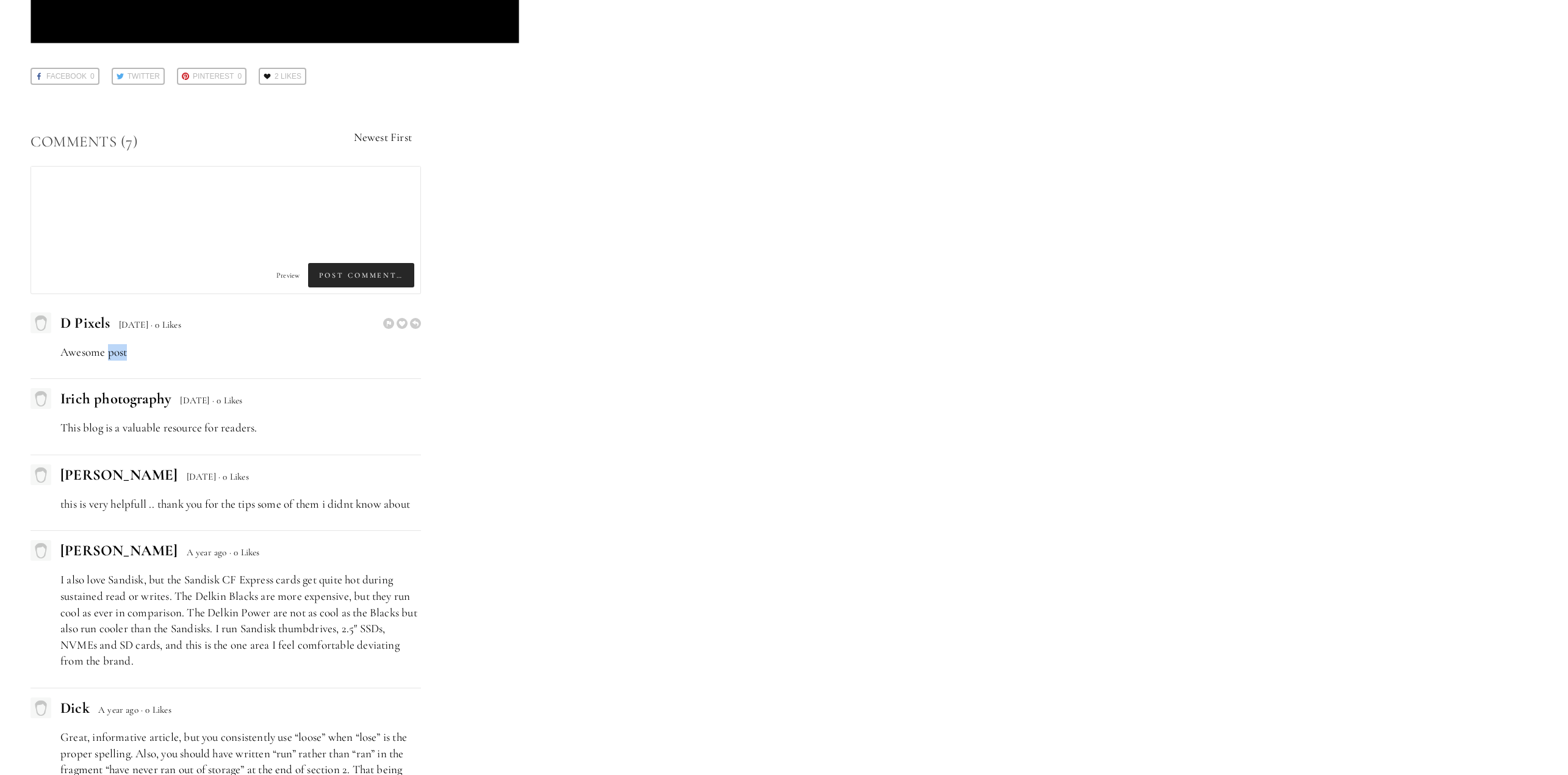
click at [125, 353] on p "Awesome post" at bounding box center [240, 352] width 360 height 16
drag, startPoint x: 847, startPoint y: 331, endPoint x: 851, endPoint y: 317, distance: 14.6
